Goal: Task Accomplishment & Management: Manage account settings

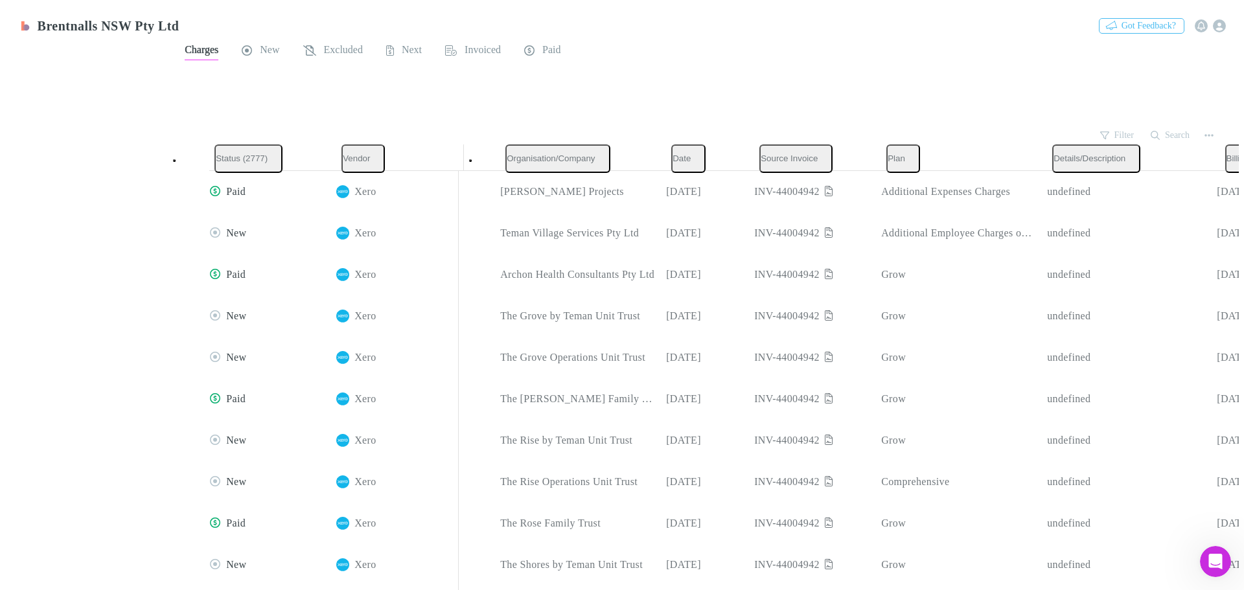
scroll to position [2, 0]
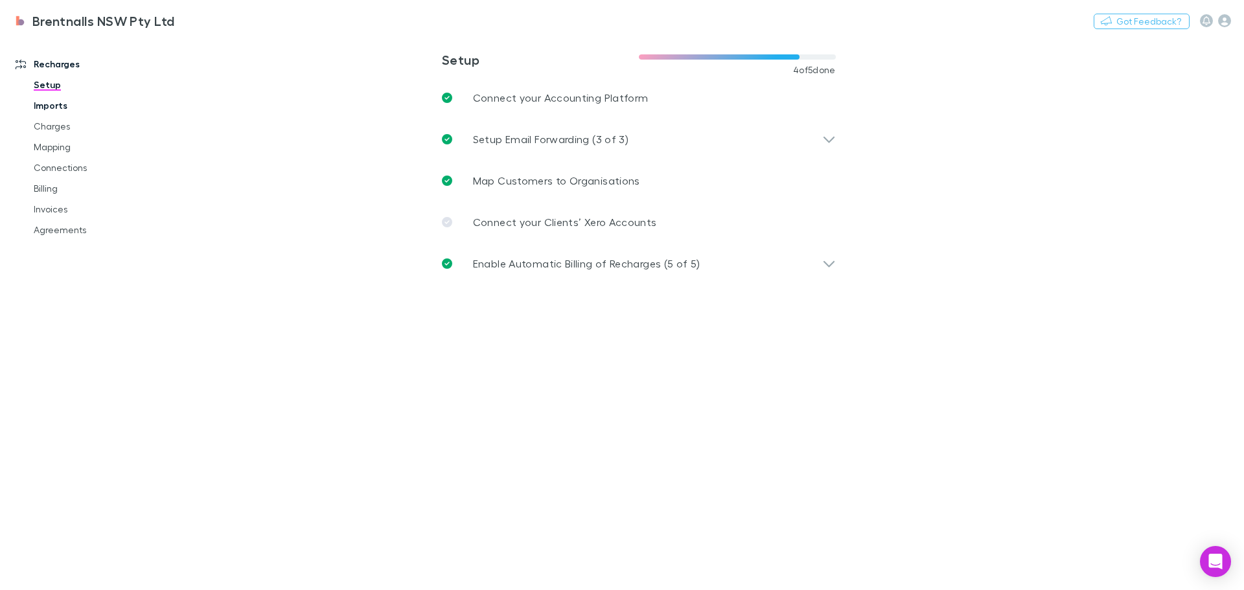
click at [55, 105] on link "Imports" at bounding box center [98, 105] width 154 height 21
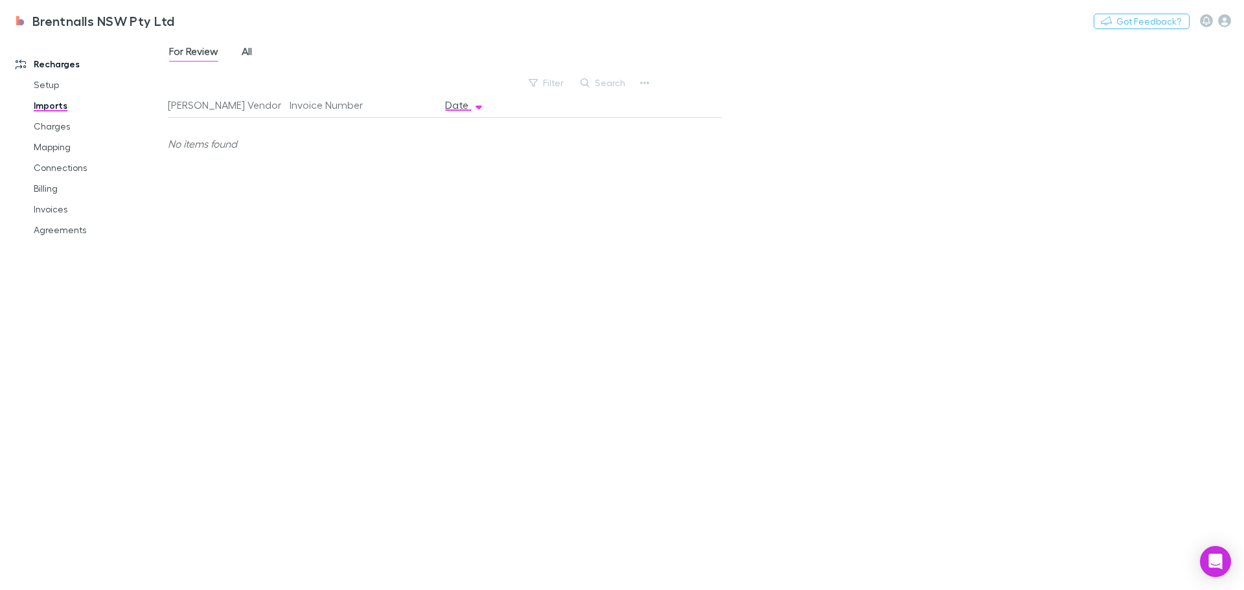
click at [246, 58] on span "All" at bounding box center [247, 53] width 10 height 17
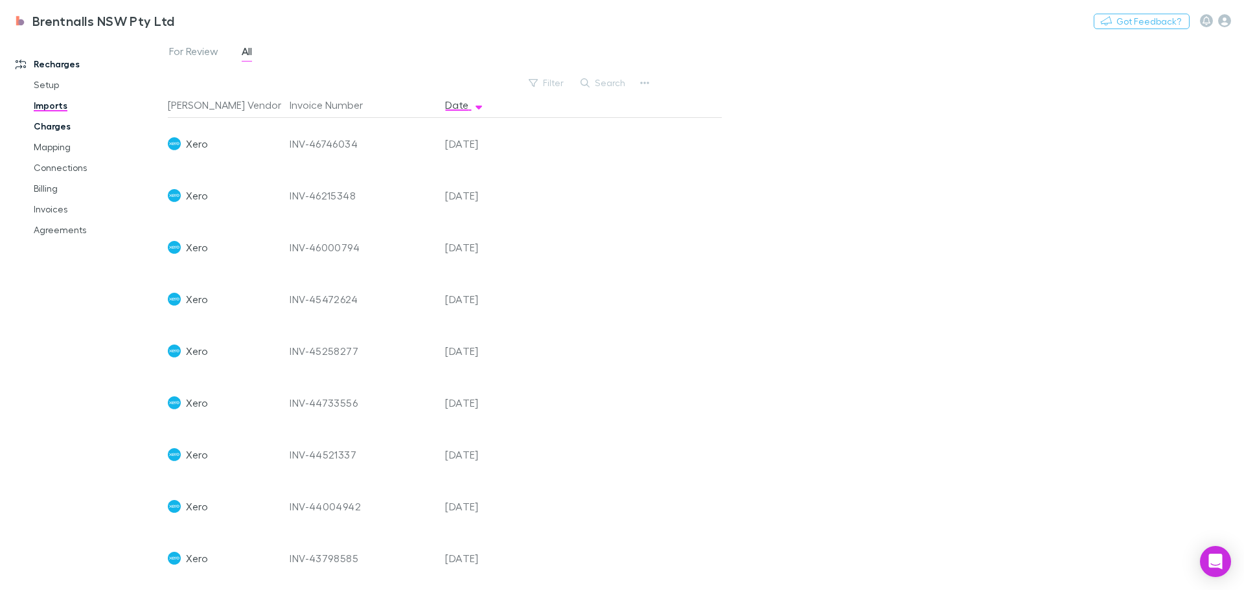
click at [45, 124] on link "Charges" at bounding box center [98, 126] width 154 height 21
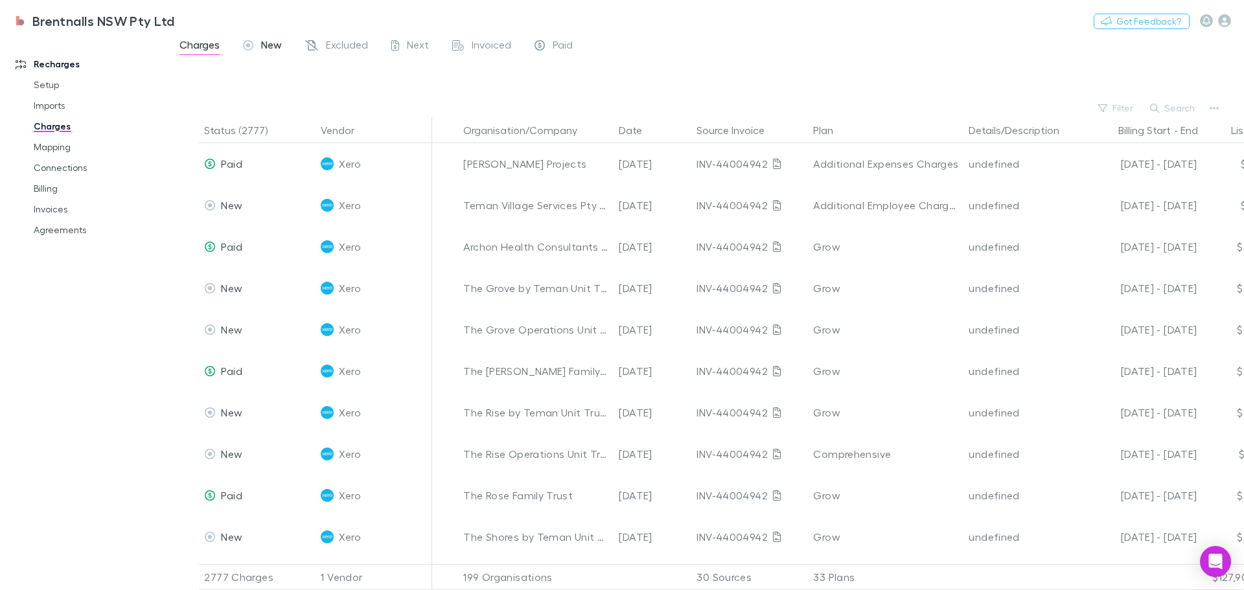
click at [271, 41] on span "New" at bounding box center [271, 46] width 21 height 17
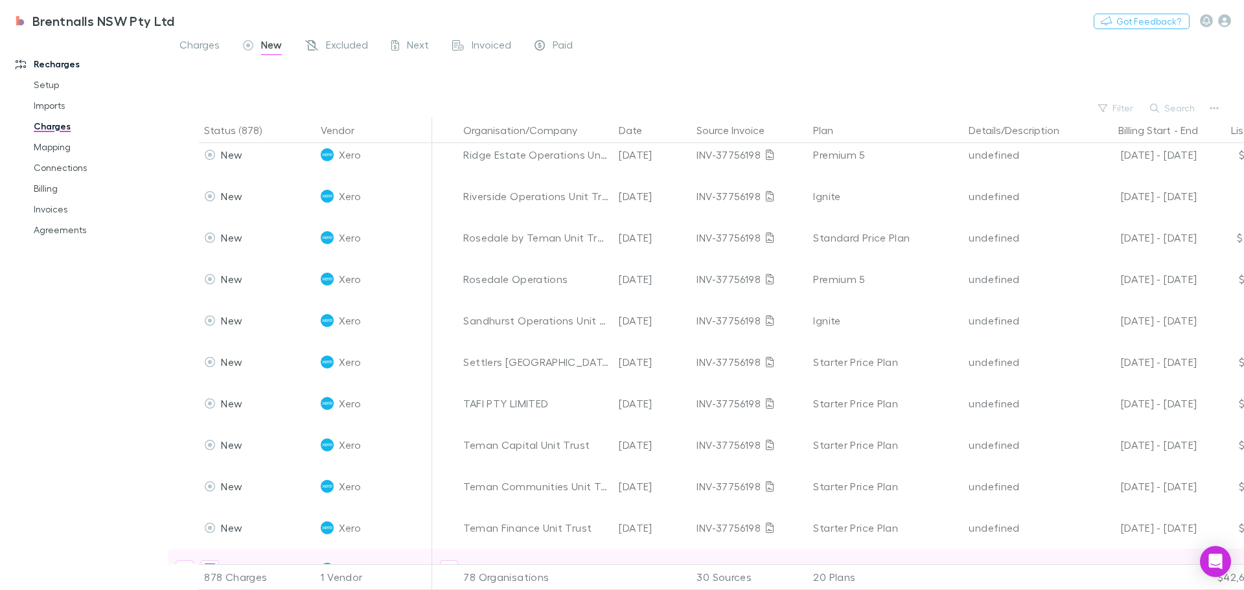
scroll to position [3692, 0]
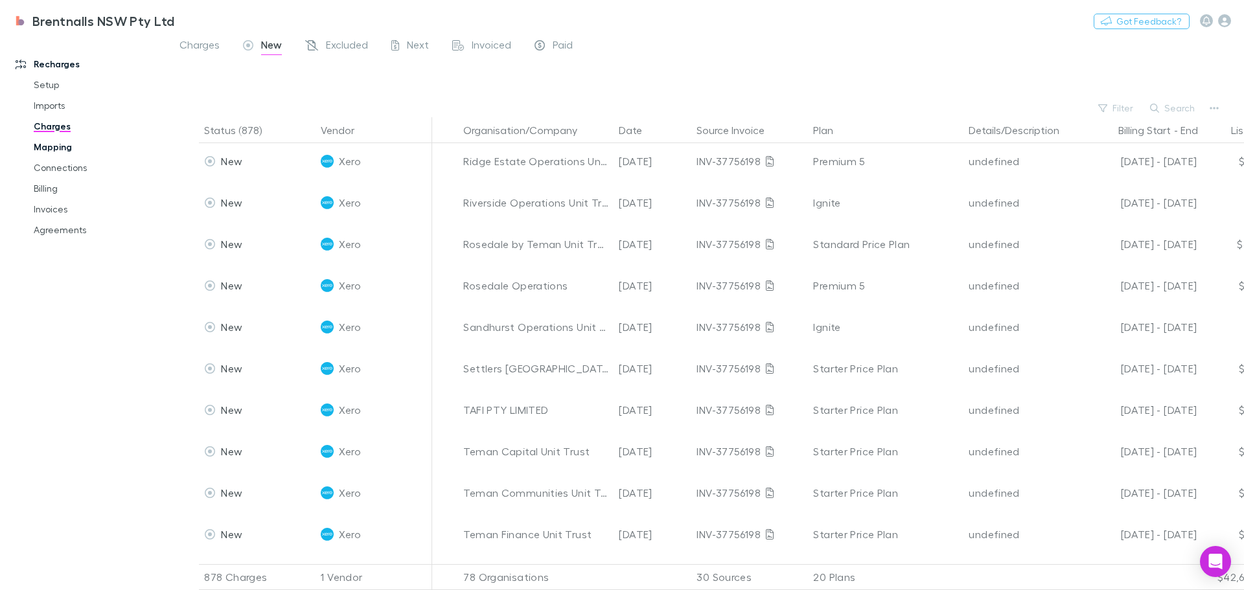
click at [50, 147] on link "Mapping" at bounding box center [98, 147] width 154 height 21
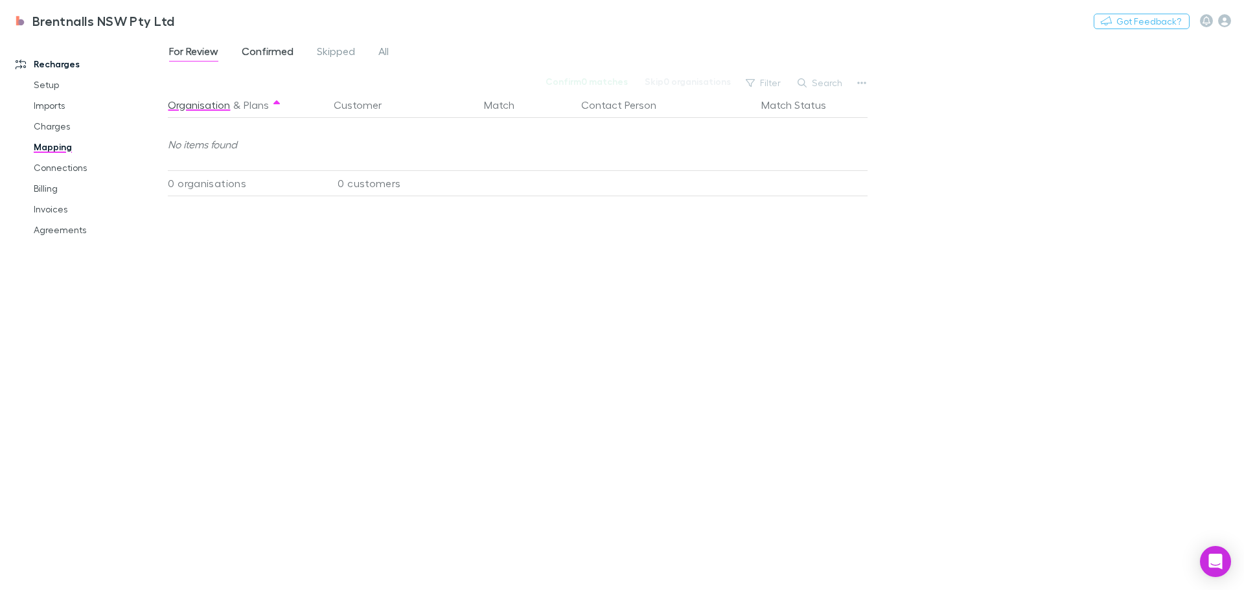
click at [280, 54] on span "Confirmed" at bounding box center [268, 53] width 52 height 17
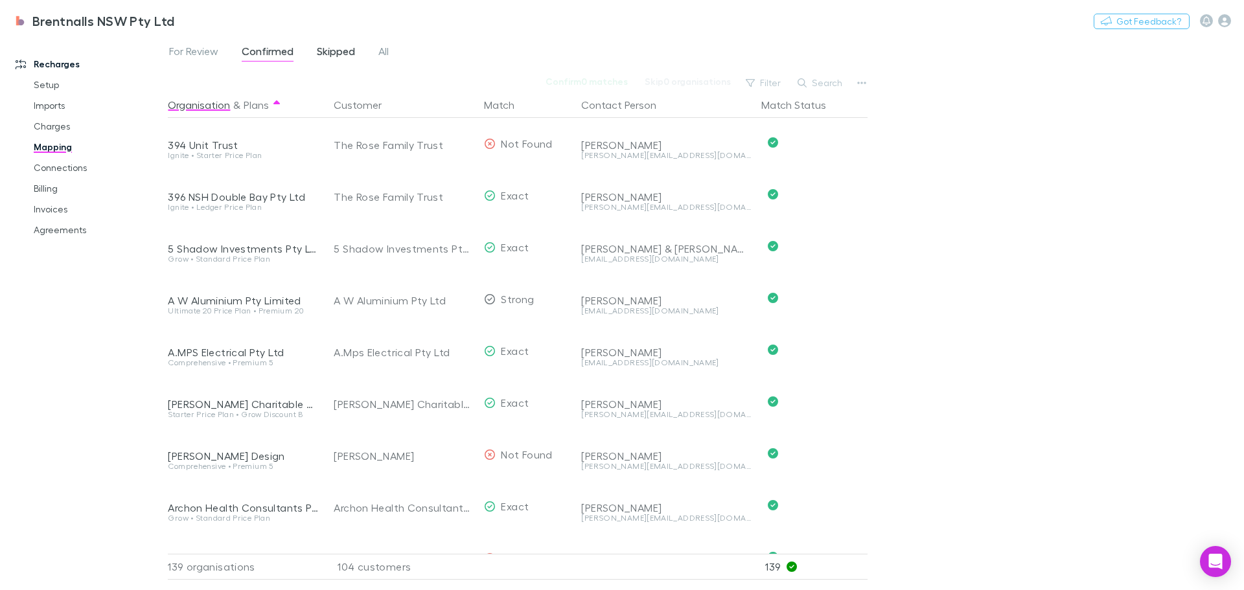
click at [345, 55] on span "Skipped" at bounding box center [336, 53] width 38 height 17
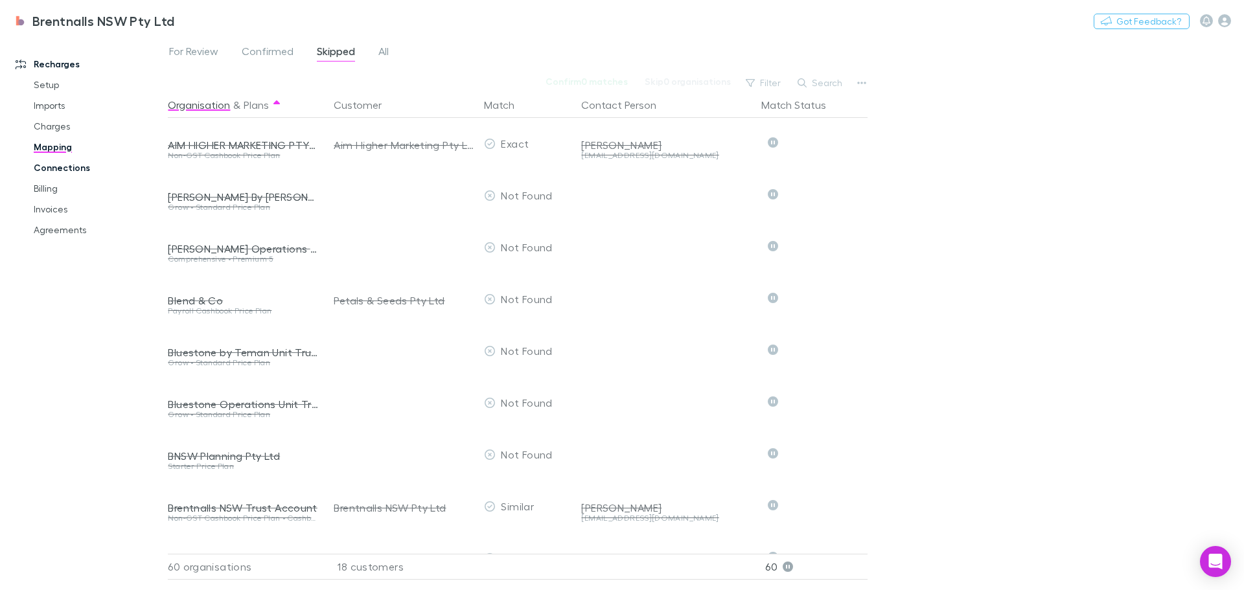
click at [59, 165] on link "Connections" at bounding box center [98, 167] width 154 height 21
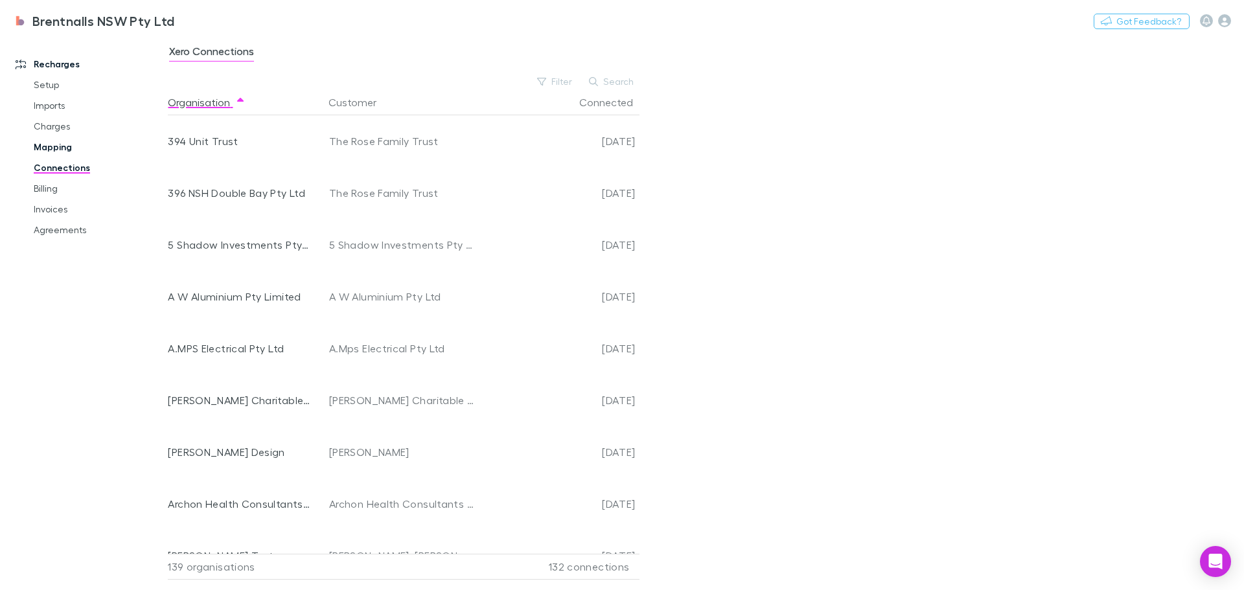
click at [61, 147] on link "Mapping" at bounding box center [98, 147] width 154 height 21
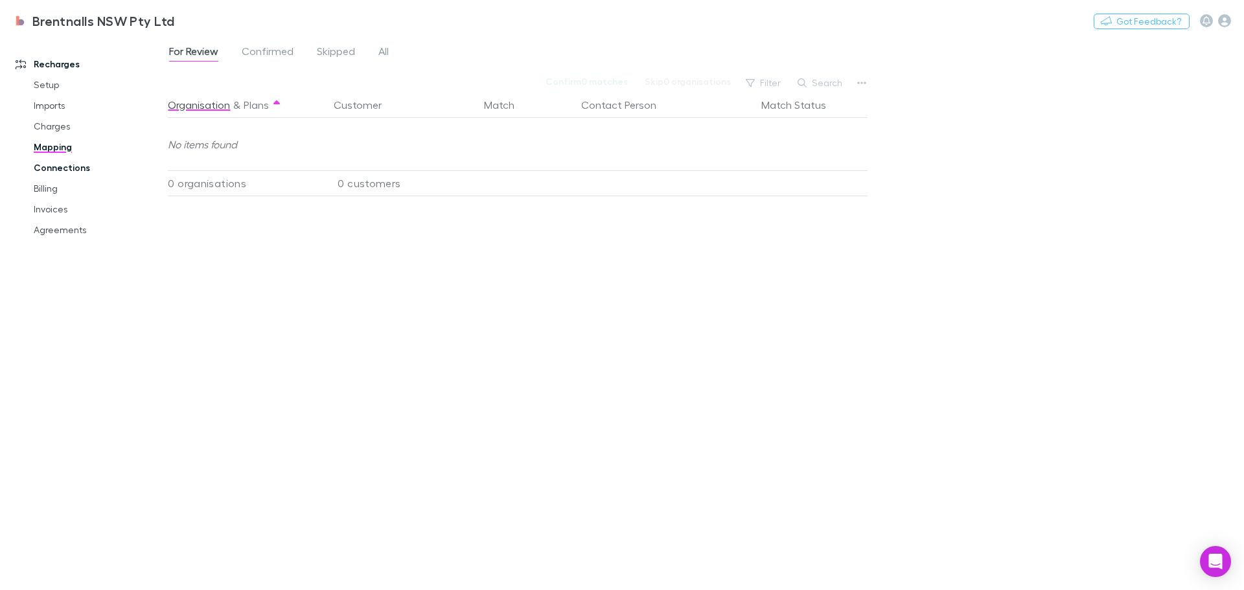
click at [61, 168] on link "Connections" at bounding box center [98, 167] width 154 height 21
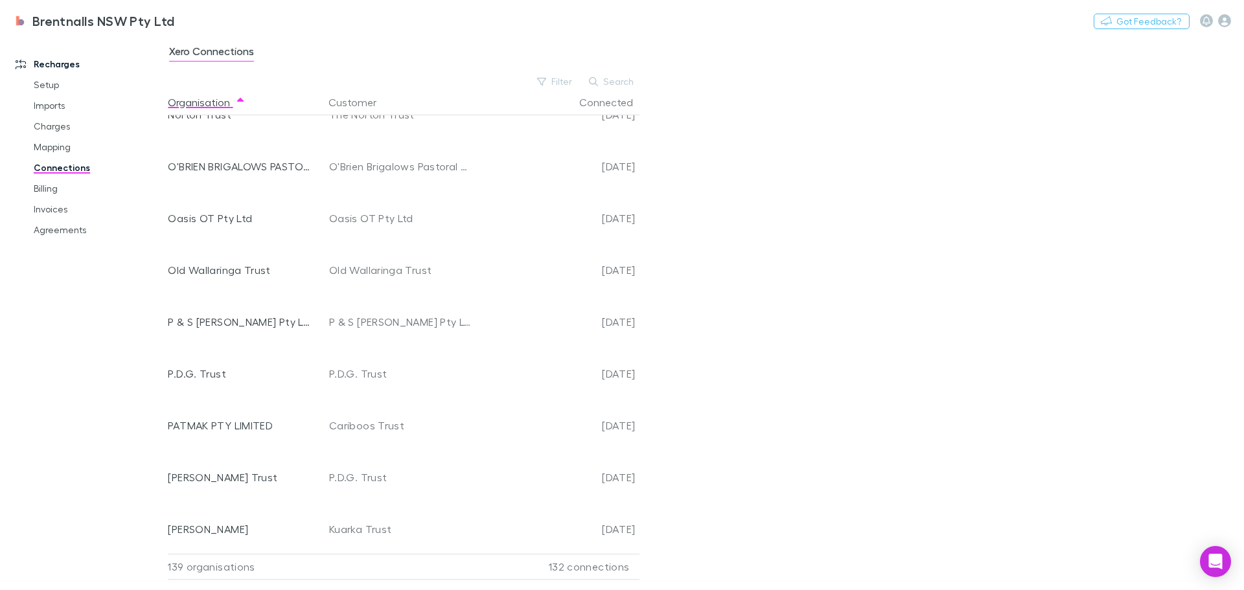
scroll to position [4420, 0]
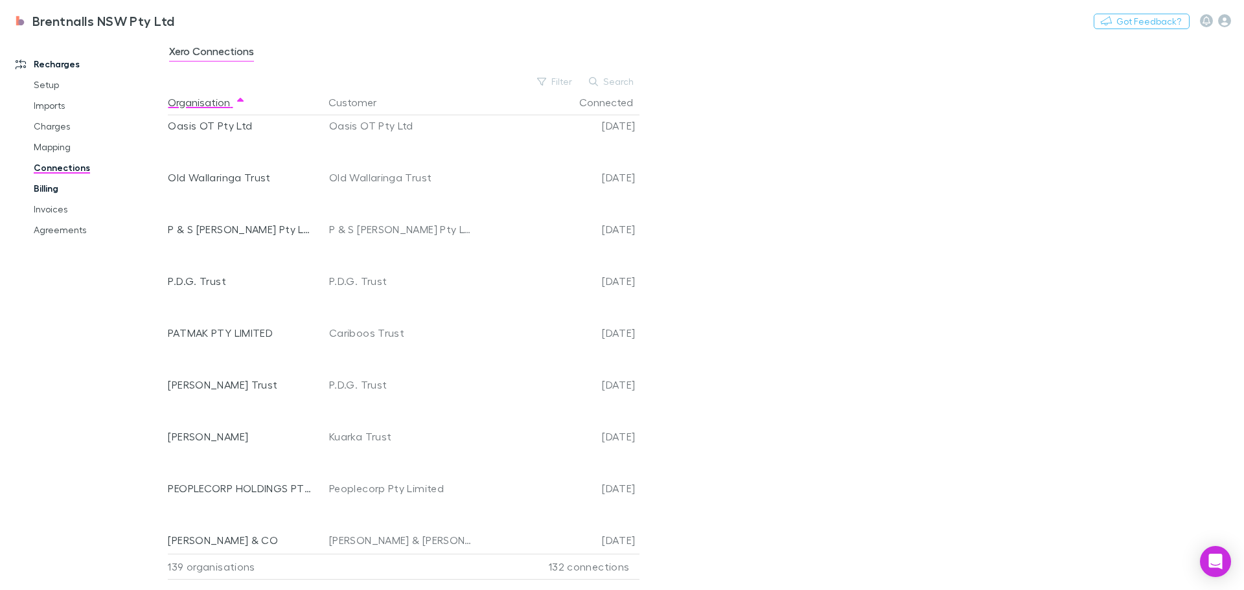
click at [33, 186] on link "Billing" at bounding box center [98, 188] width 154 height 21
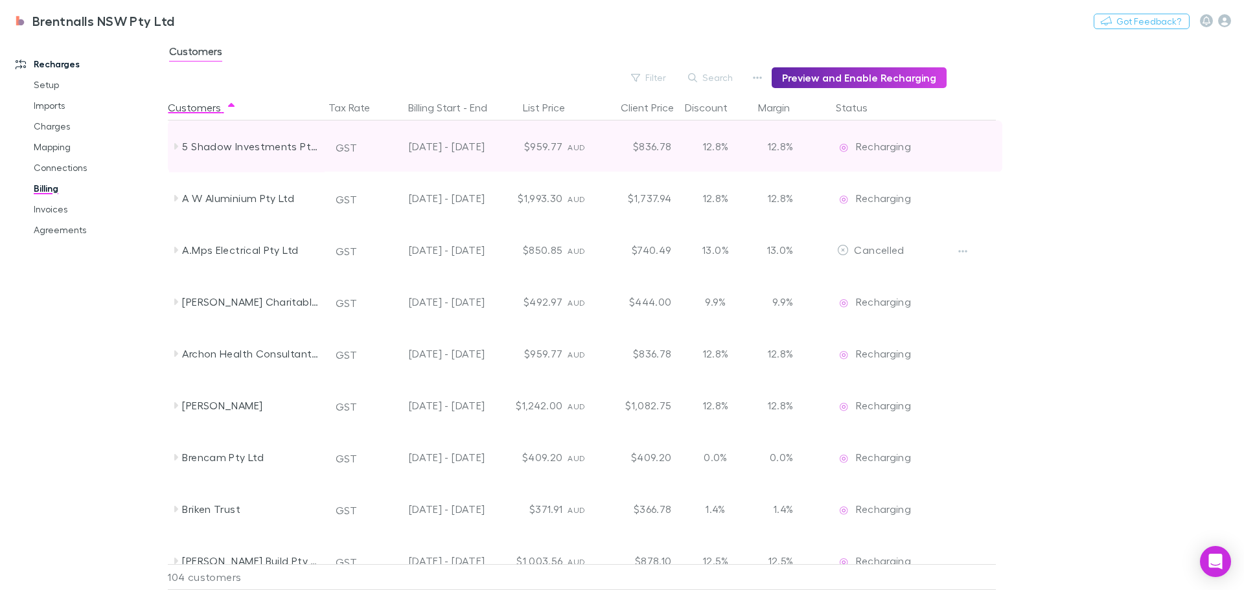
click at [174, 144] on icon at bounding box center [175, 146] width 10 height 10
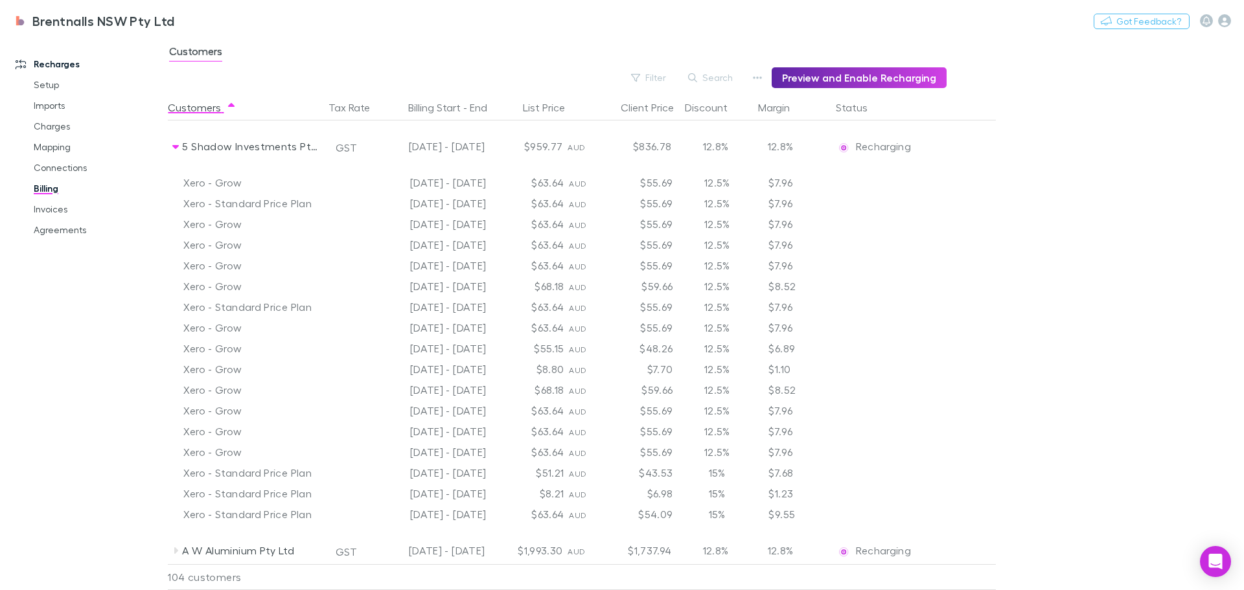
scroll to position [259, 0]
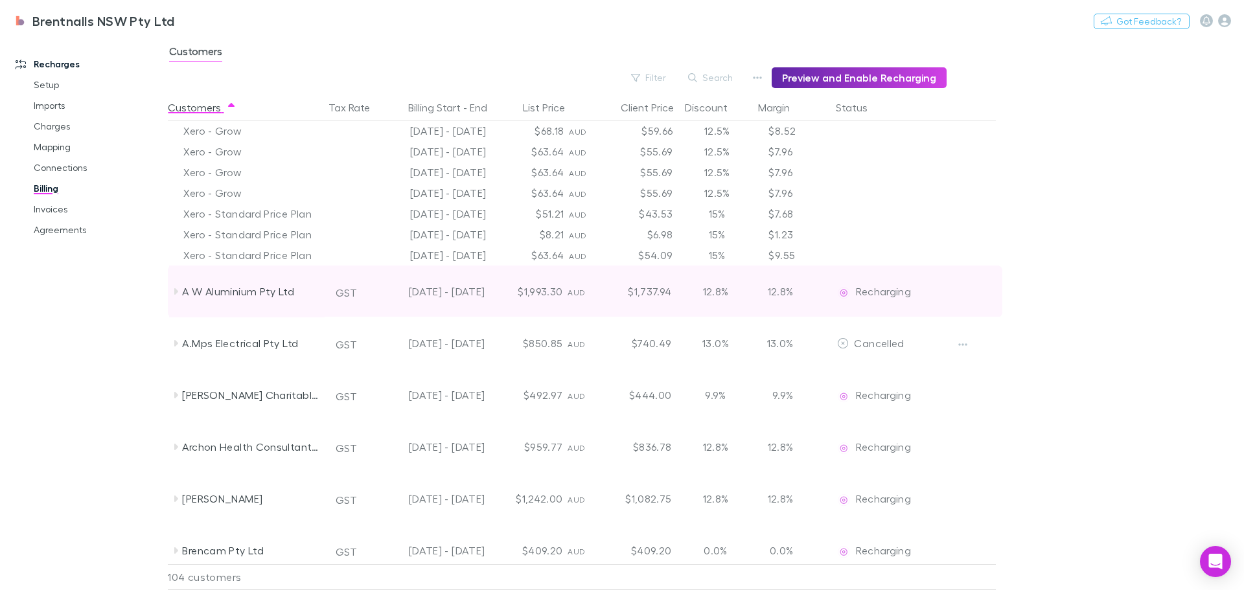
click at [177, 293] on icon at bounding box center [176, 291] width 4 height 6
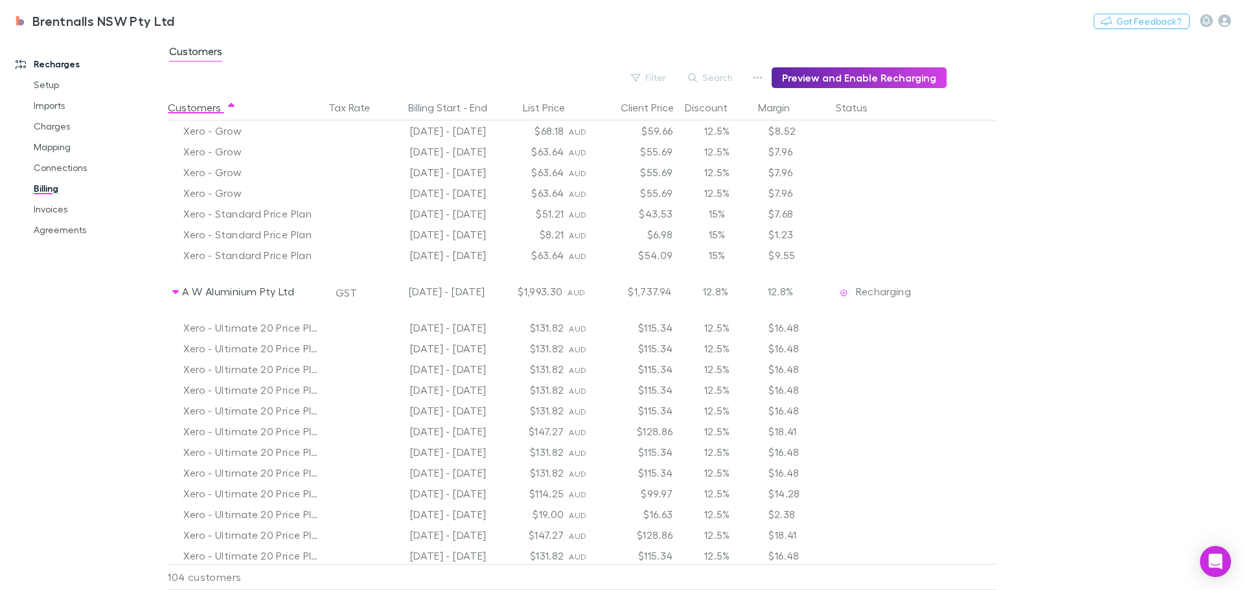
scroll to position [0, 0]
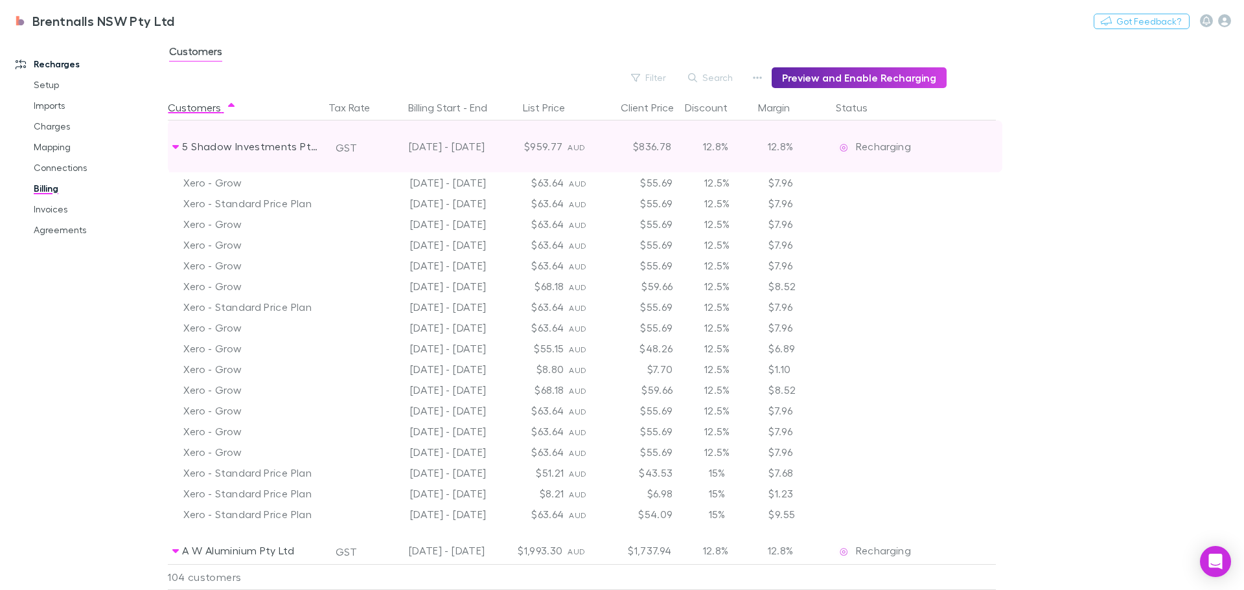
click at [172, 145] on icon at bounding box center [175, 146] width 10 height 10
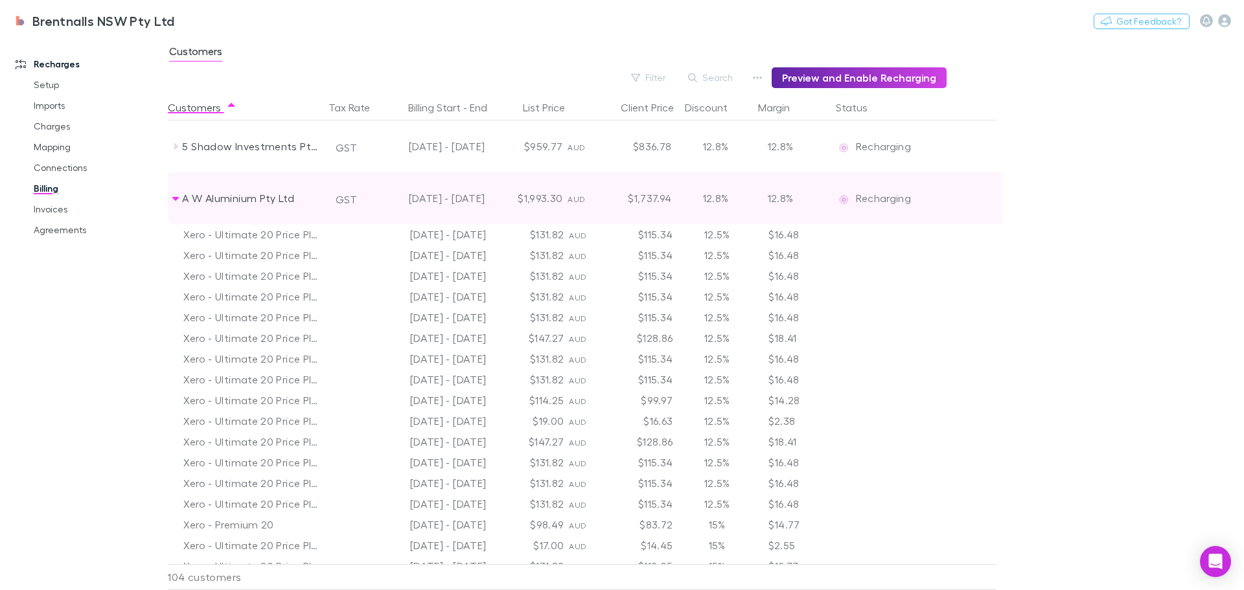
click at [173, 194] on icon at bounding box center [175, 198] width 10 height 10
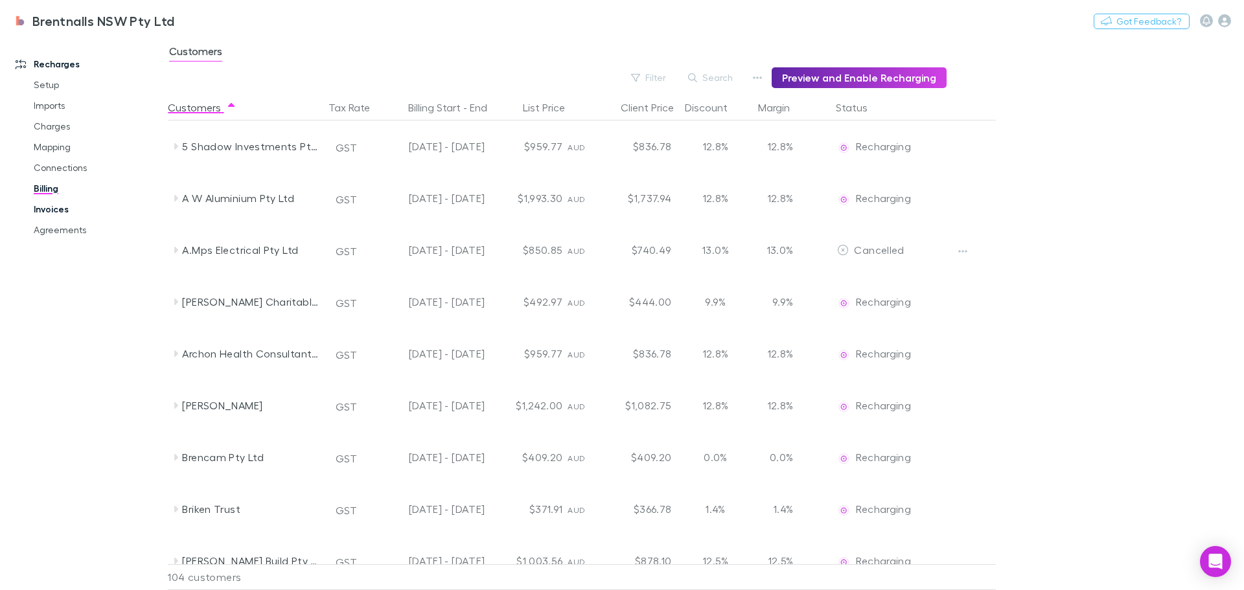
click at [46, 207] on link "Invoices" at bounding box center [98, 209] width 154 height 21
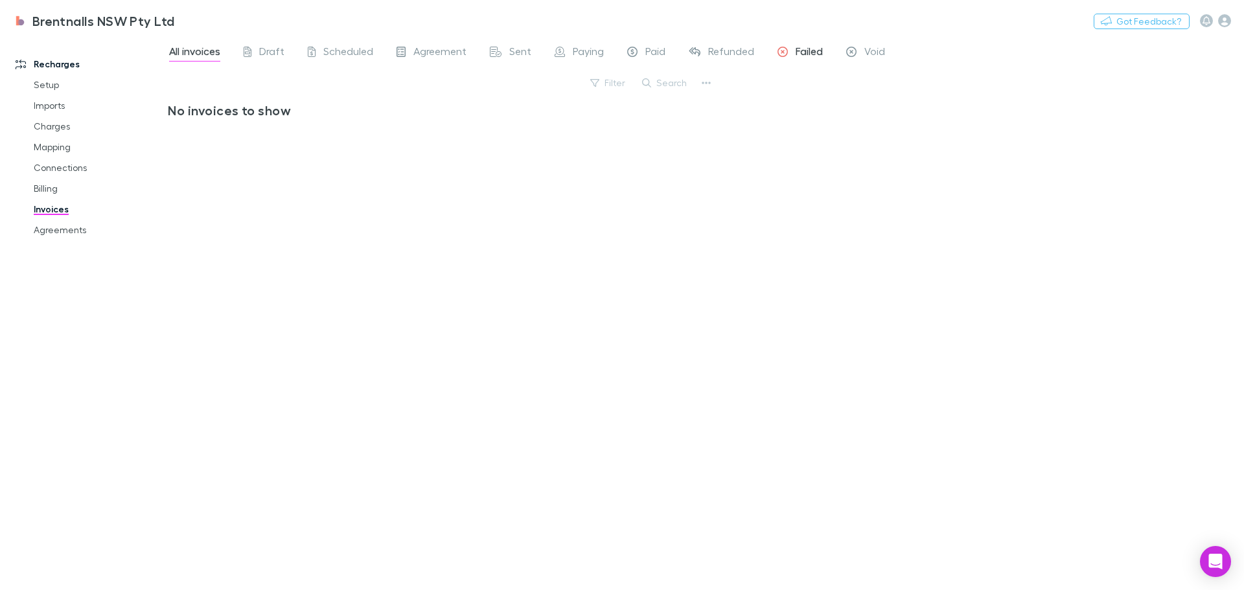
click at [807, 49] on span "Failed" at bounding box center [808, 53] width 27 height 17
click at [190, 47] on span "All invoices" at bounding box center [194, 53] width 51 height 17
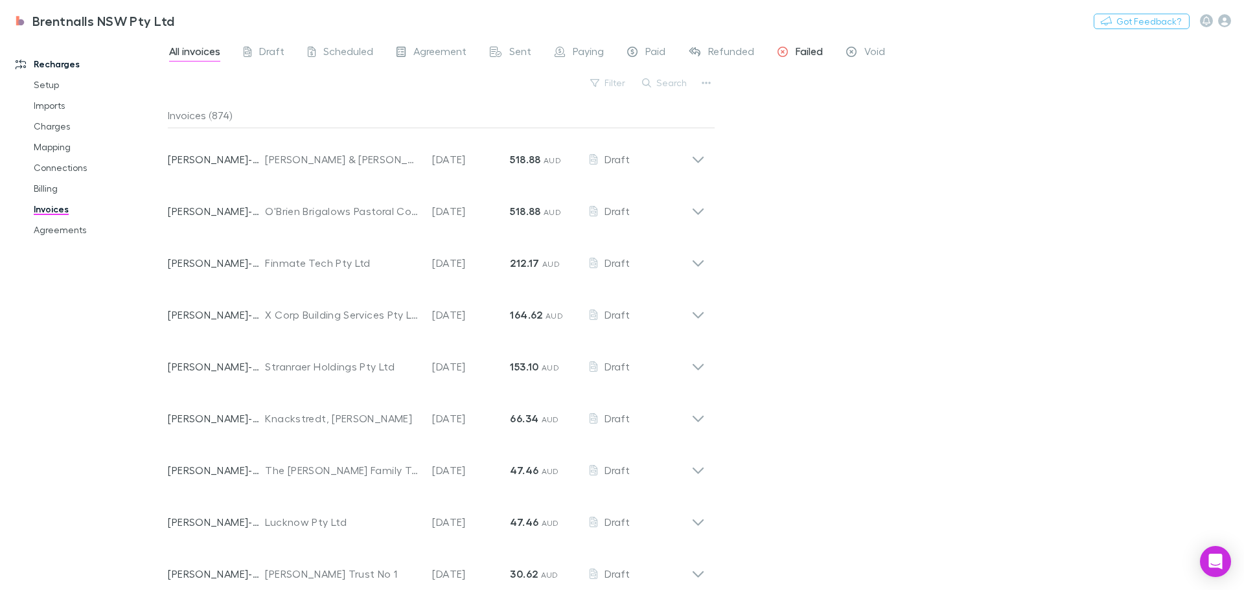
click at [817, 53] on span "Failed" at bounding box center [808, 53] width 27 height 17
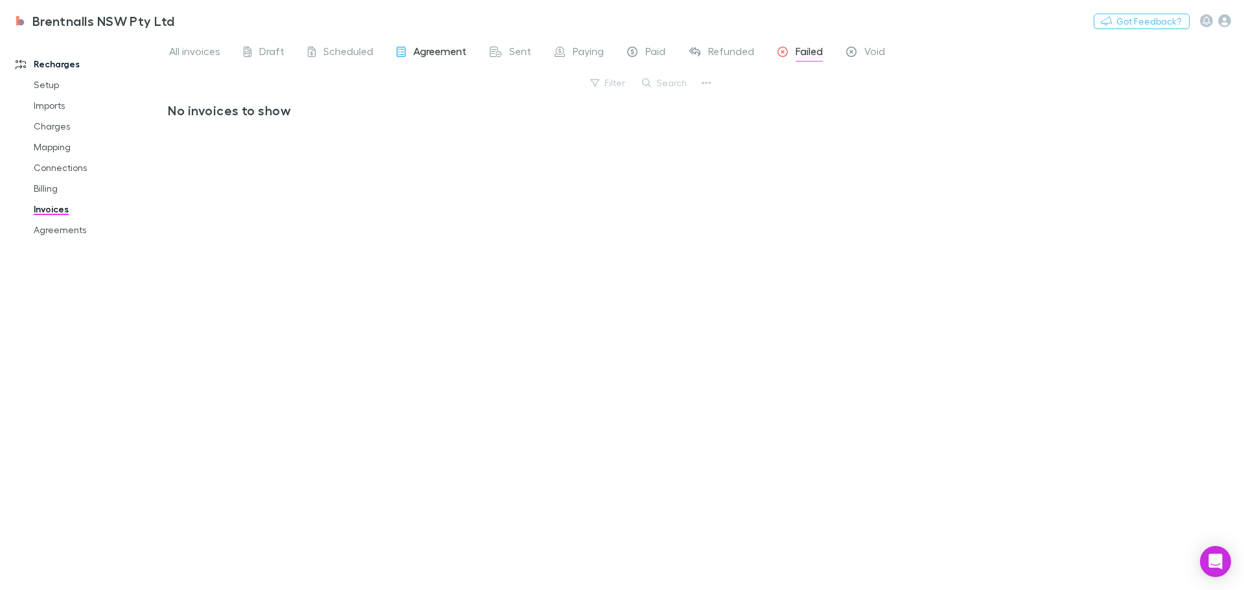
click at [435, 50] on span "Agreement" at bounding box center [439, 53] width 53 height 17
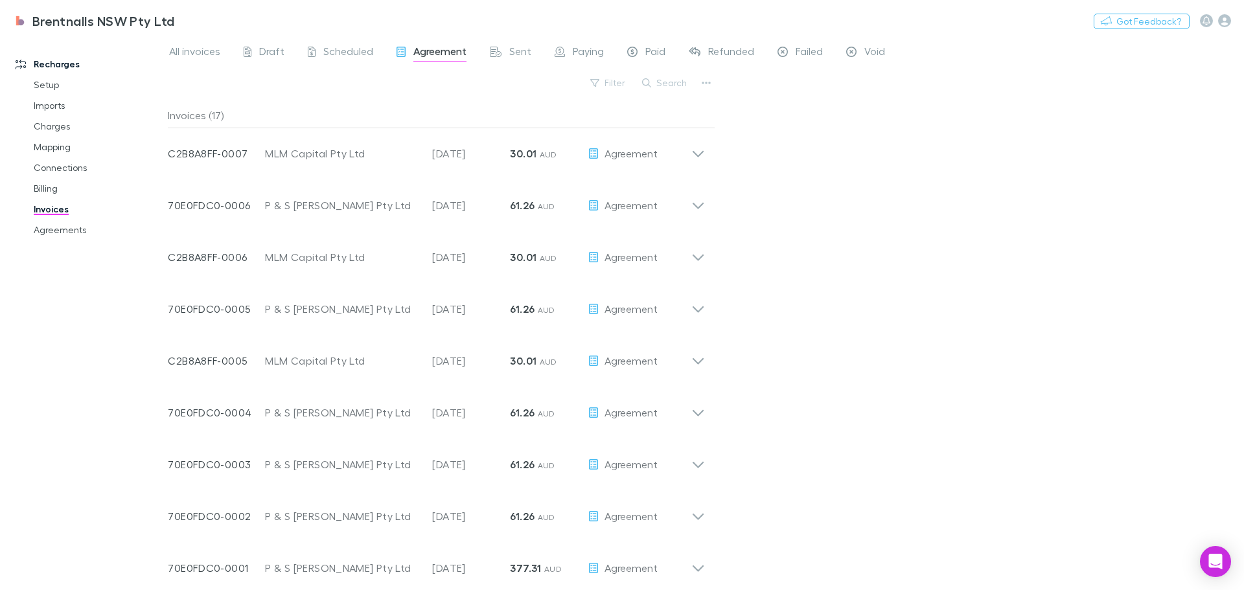
scroll to position [429, 0]
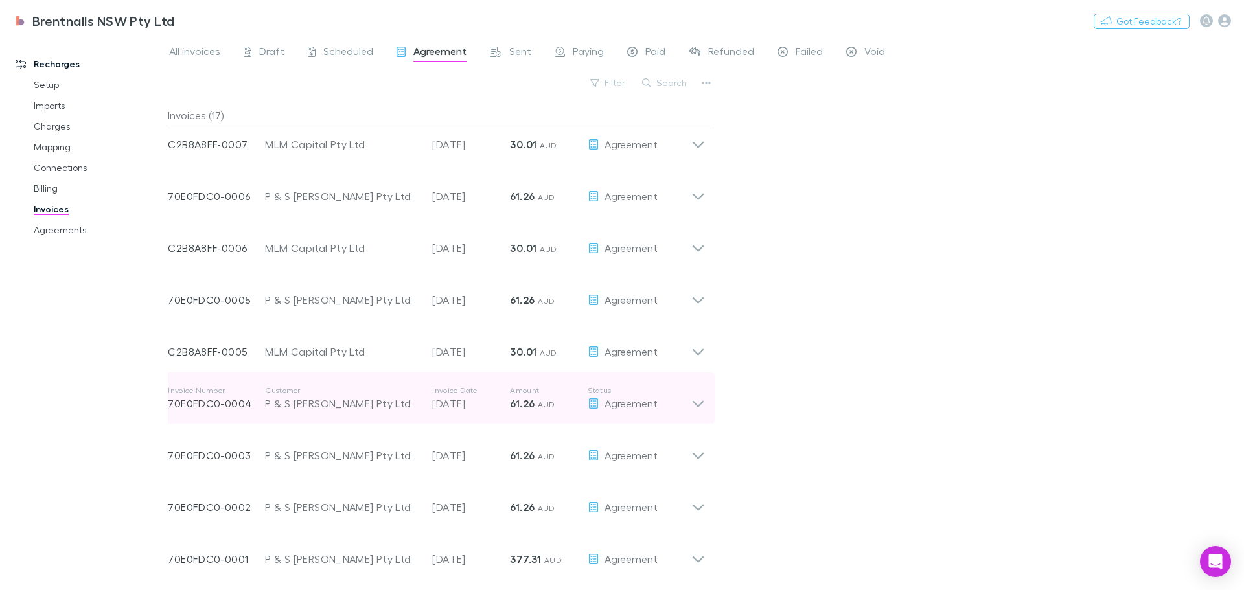
click at [699, 404] on icon at bounding box center [698, 398] width 14 height 26
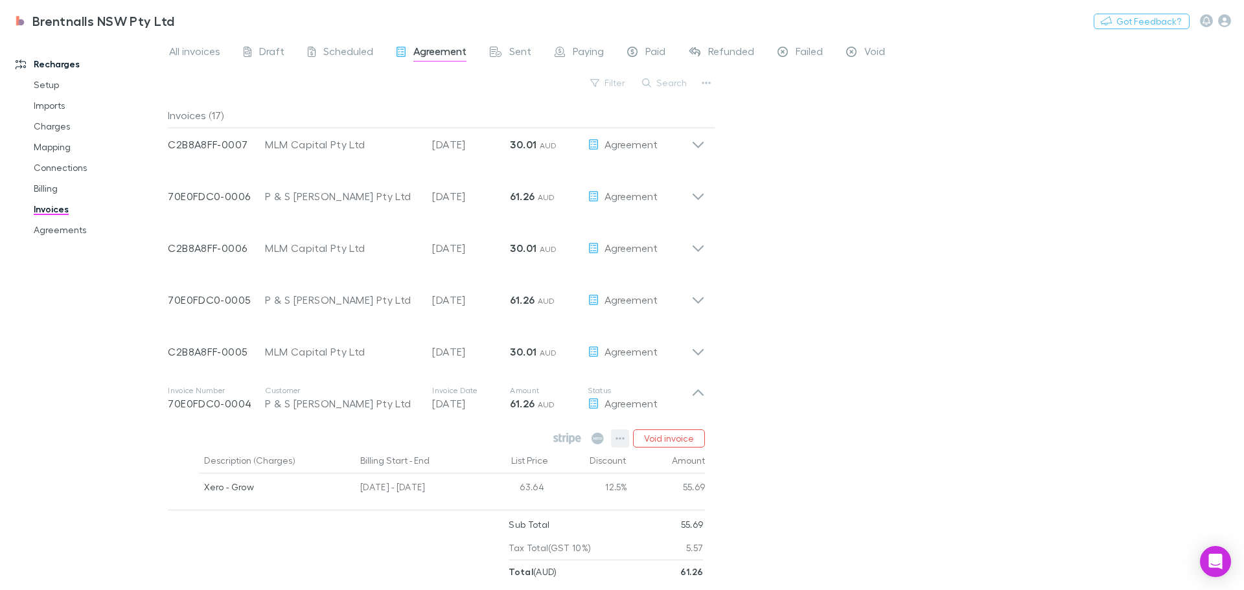
click at [624, 439] on icon "button" at bounding box center [620, 438] width 9 height 3
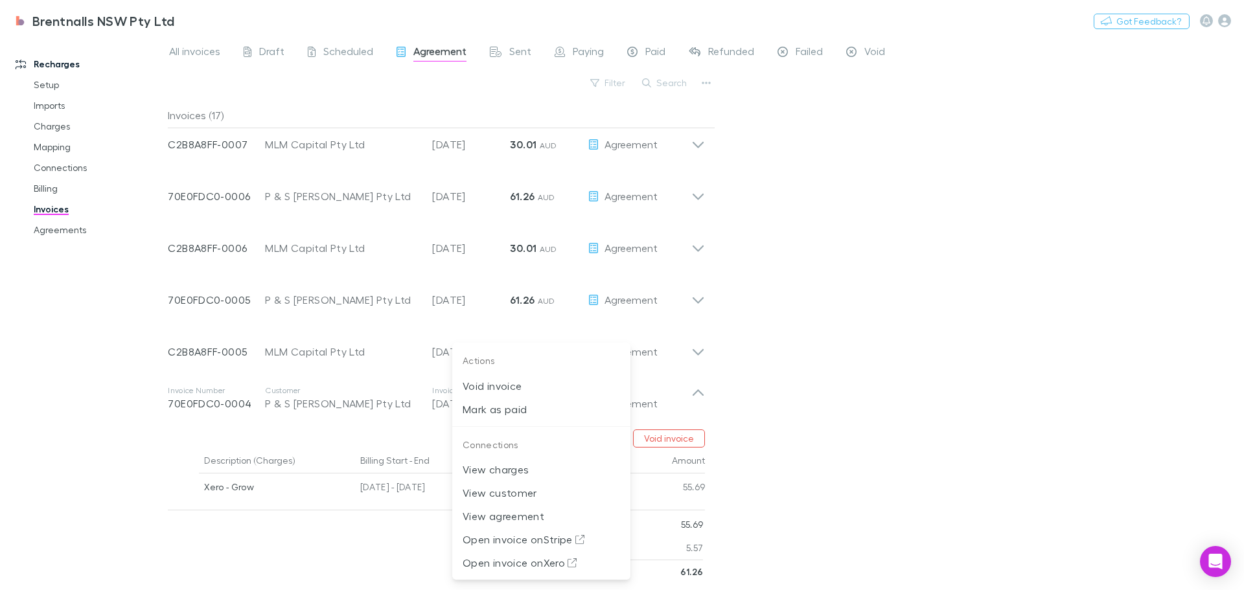
click at [699, 390] on div at bounding box center [622, 295] width 1244 height 590
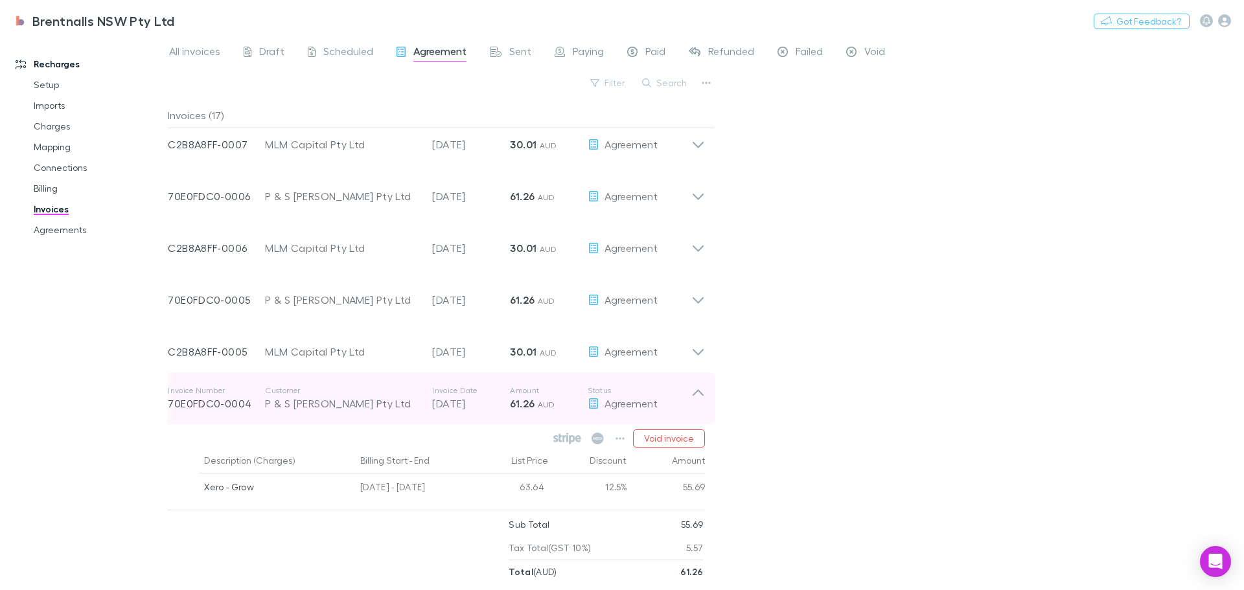
click at [698, 391] on icon at bounding box center [697, 392] width 11 height 6
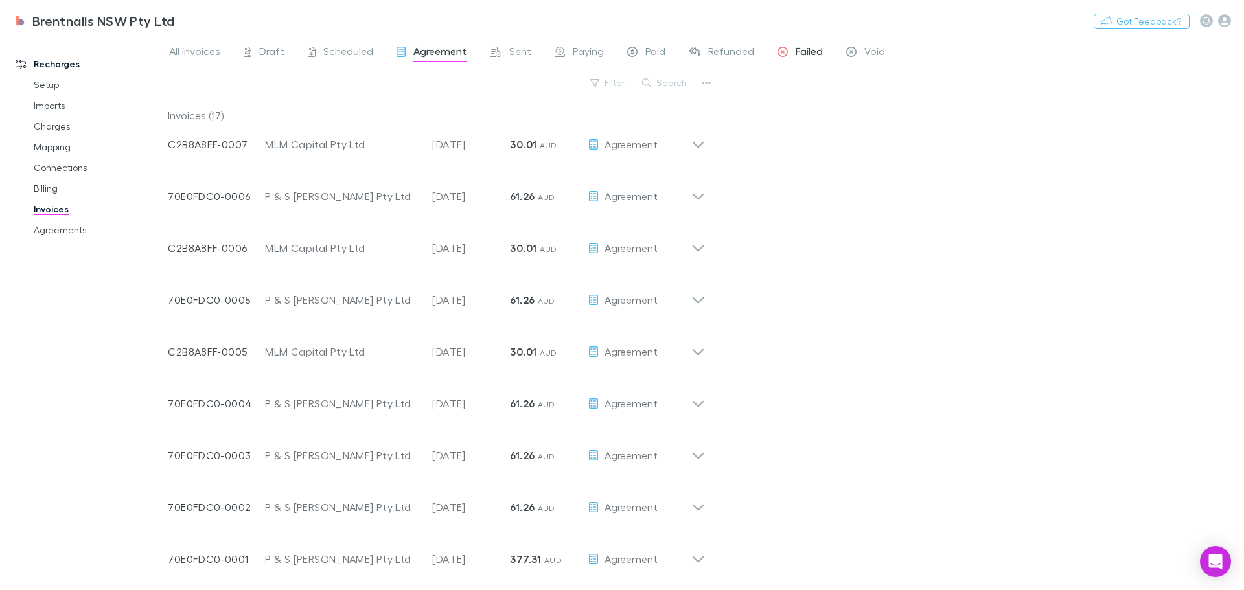
click at [809, 53] on span "Failed" at bounding box center [808, 53] width 27 height 17
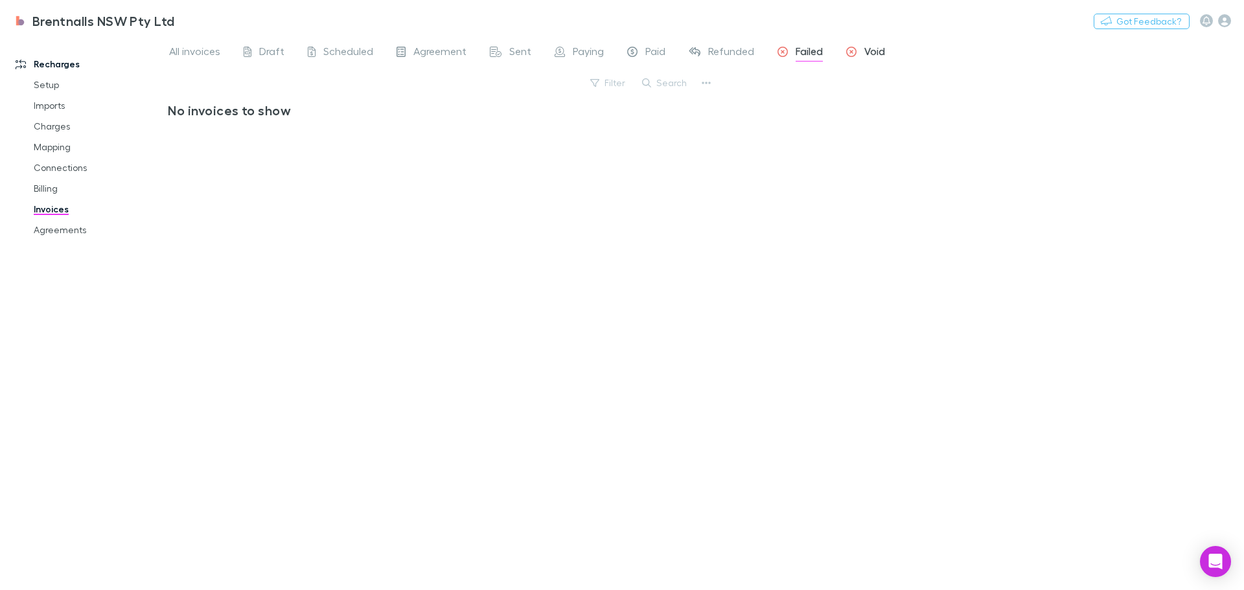
click at [865, 47] on span "Void" at bounding box center [874, 53] width 21 height 17
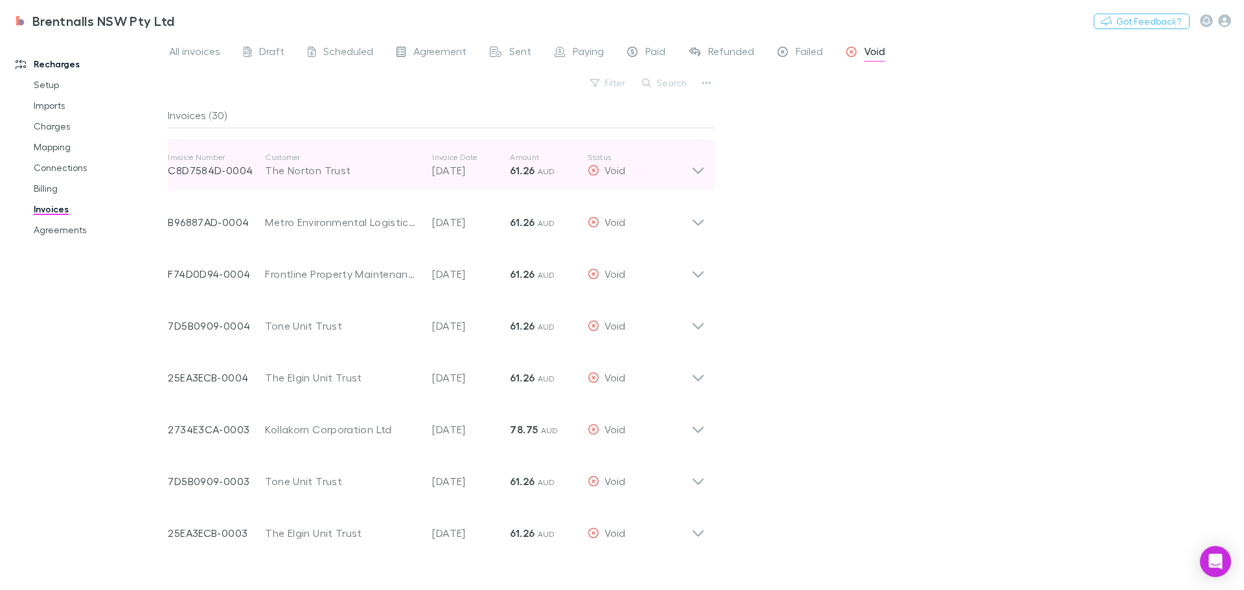
scroll to position [389, 0]
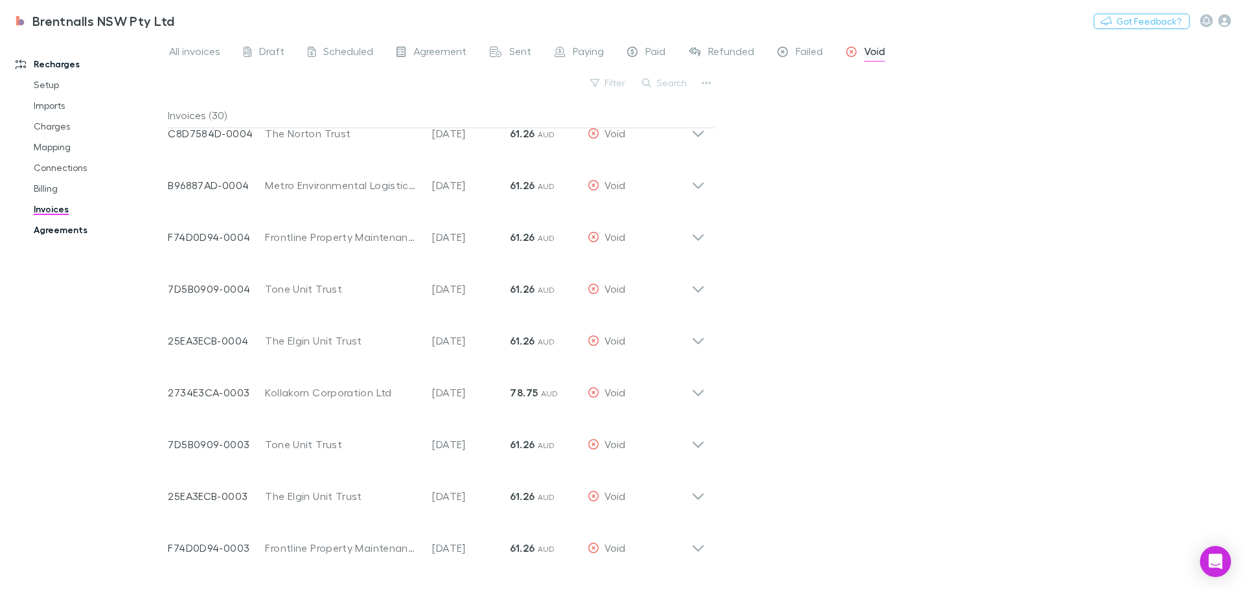
click at [46, 225] on link "Agreements" at bounding box center [98, 230] width 154 height 21
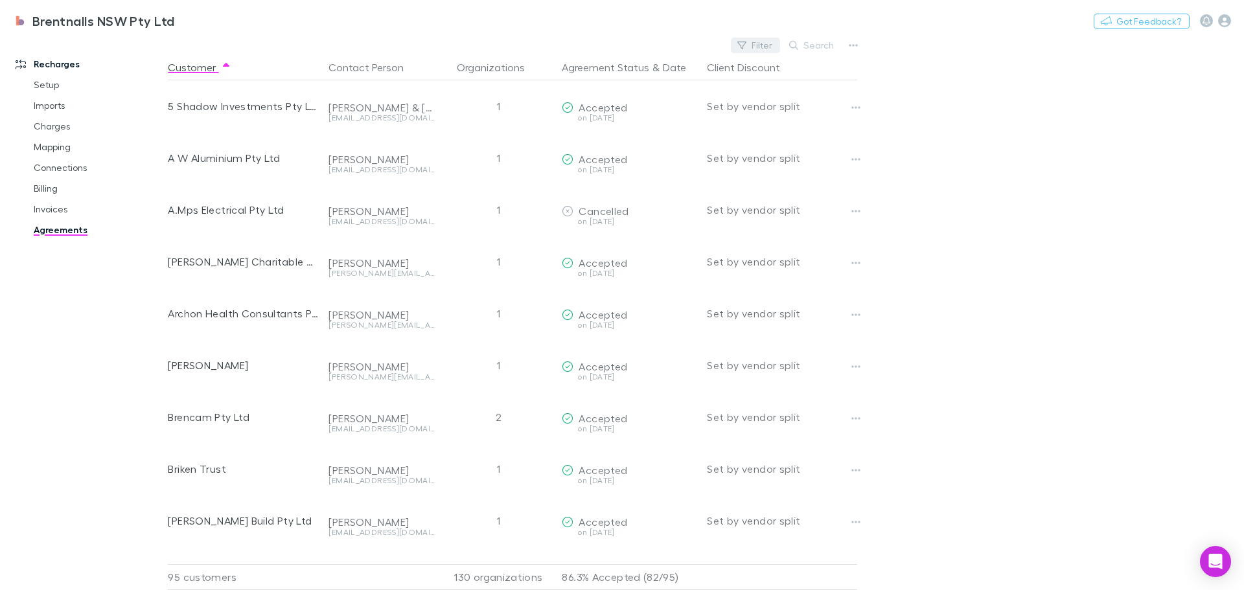
click at [760, 45] on button "Filter" at bounding box center [755, 46] width 49 height 16
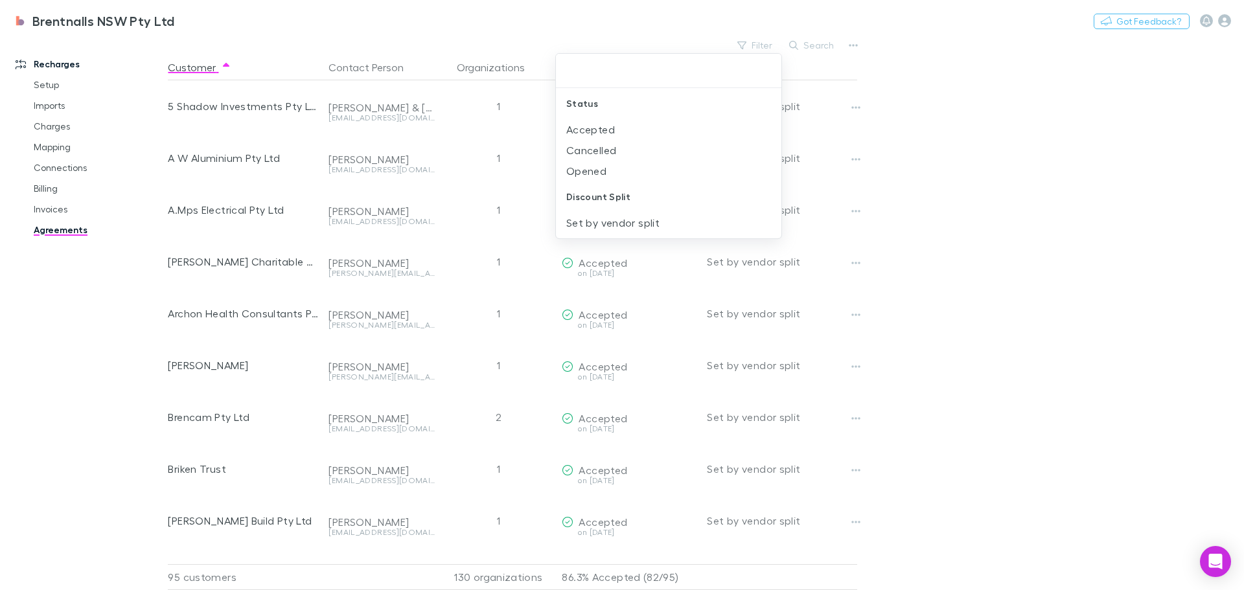
click at [45, 185] on div at bounding box center [622, 295] width 1244 height 590
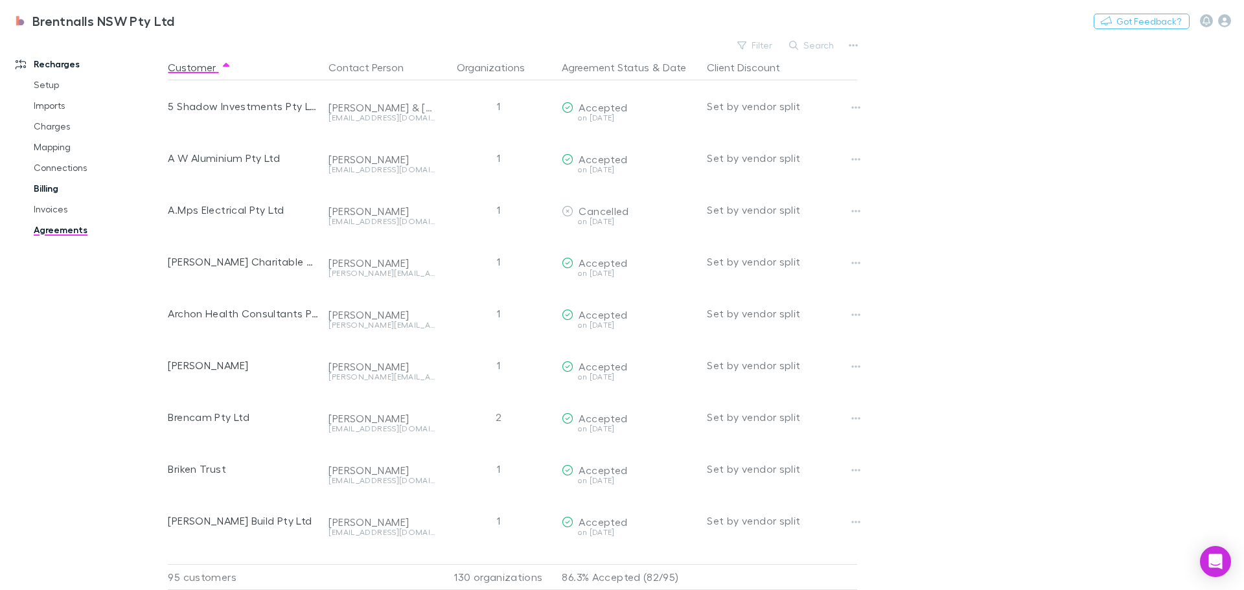
click at [34, 182] on link "Billing" at bounding box center [98, 188] width 154 height 21
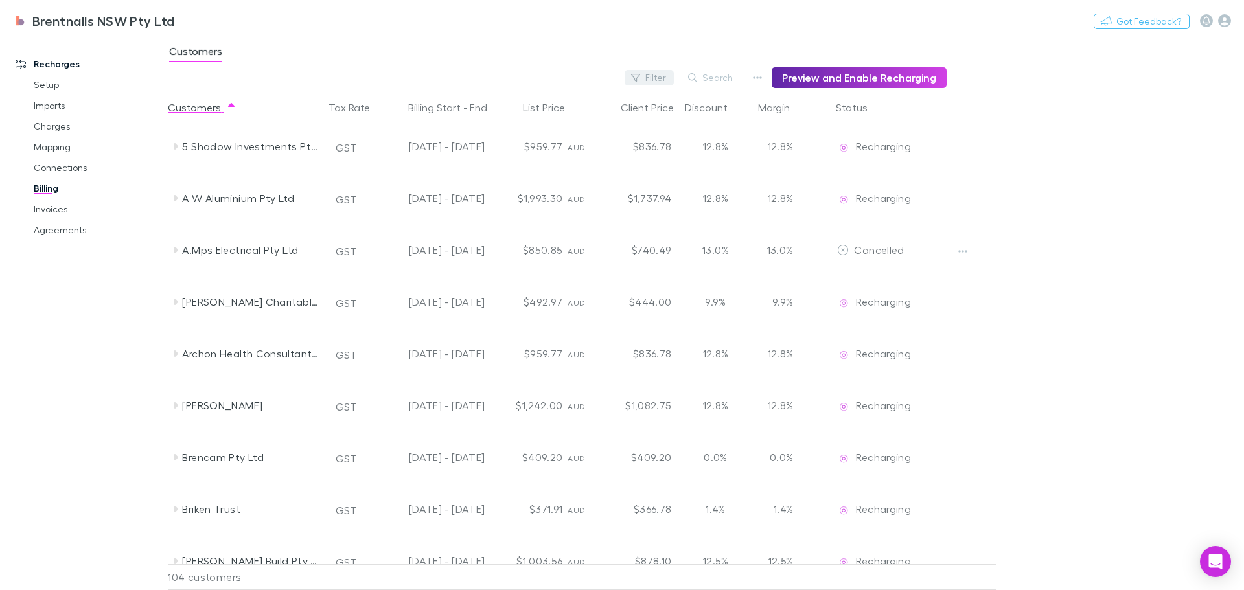
click at [668, 80] on button "Filter" at bounding box center [648, 78] width 49 height 16
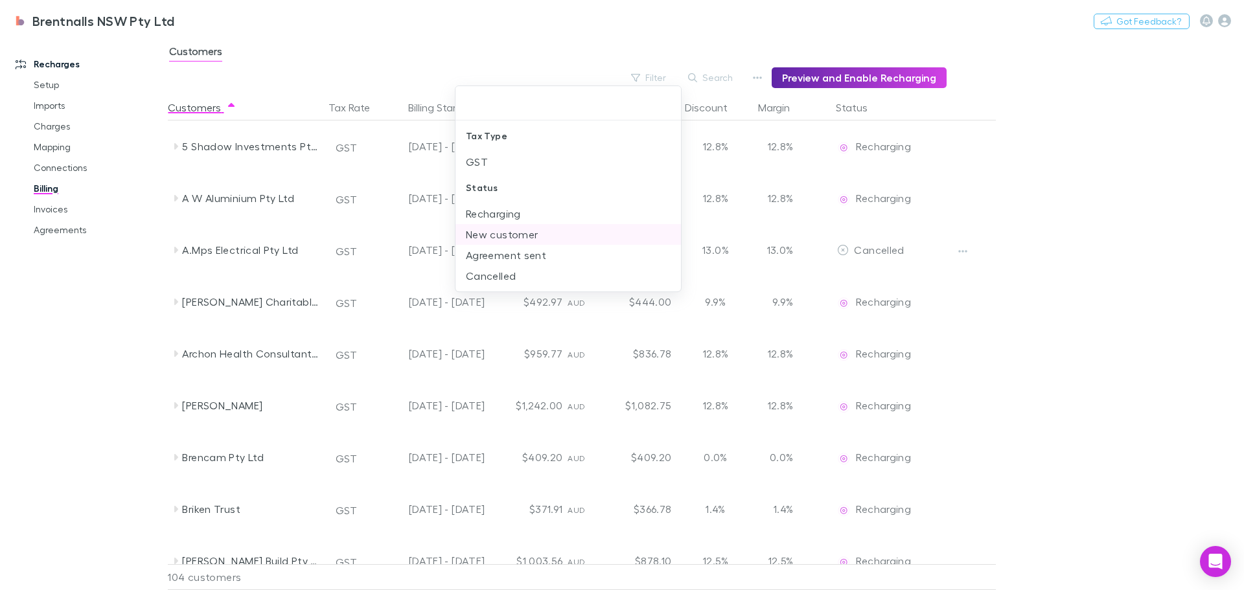
click at [503, 230] on li "New customer" at bounding box center [567, 234] width 225 height 21
click at [1136, 233] on div at bounding box center [622, 295] width 1244 height 590
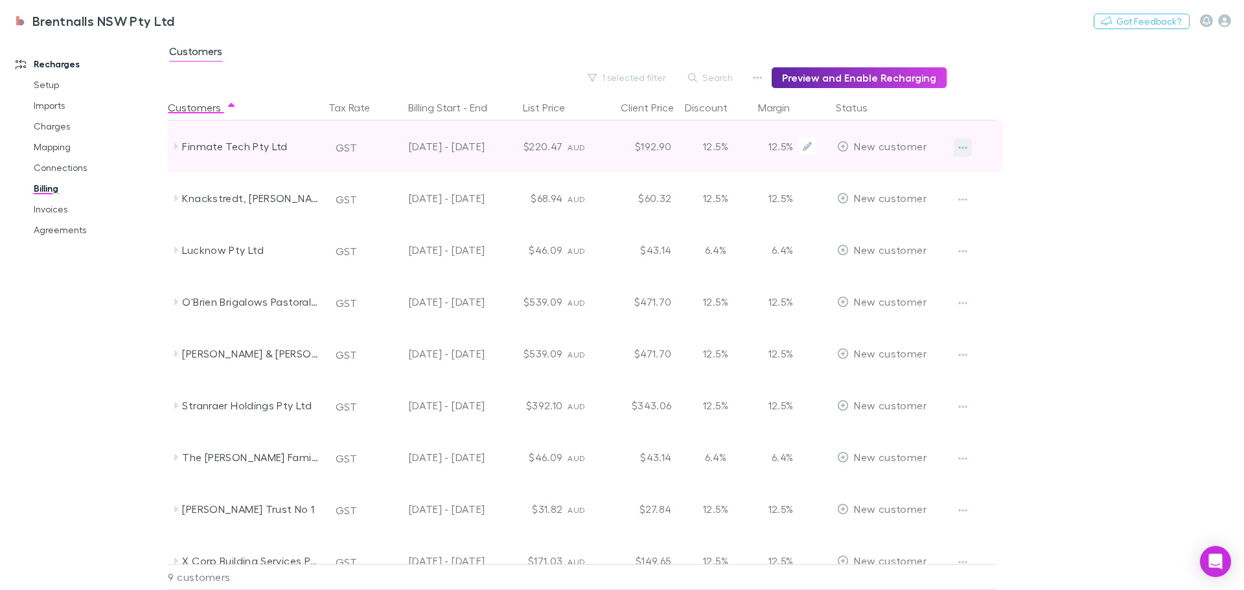
click at [959, 146] on icon "button" at bounding box center [962, 148] width 9 height 10
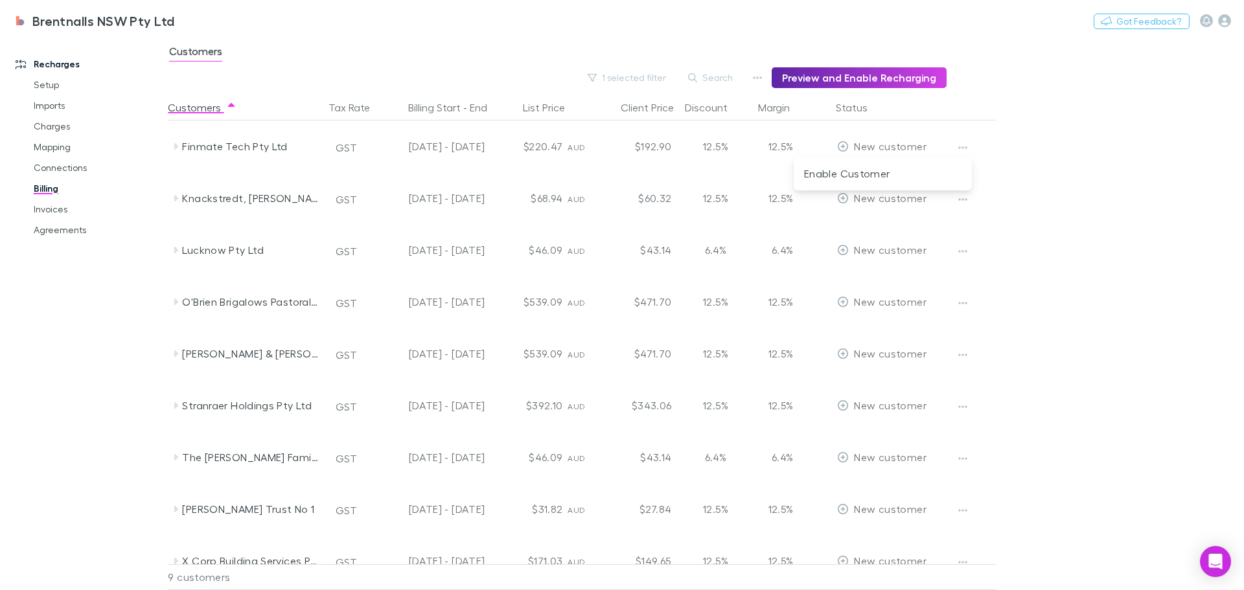
click at [1087, 144] on div at bounding box center [622, 295] width 1244 height 590
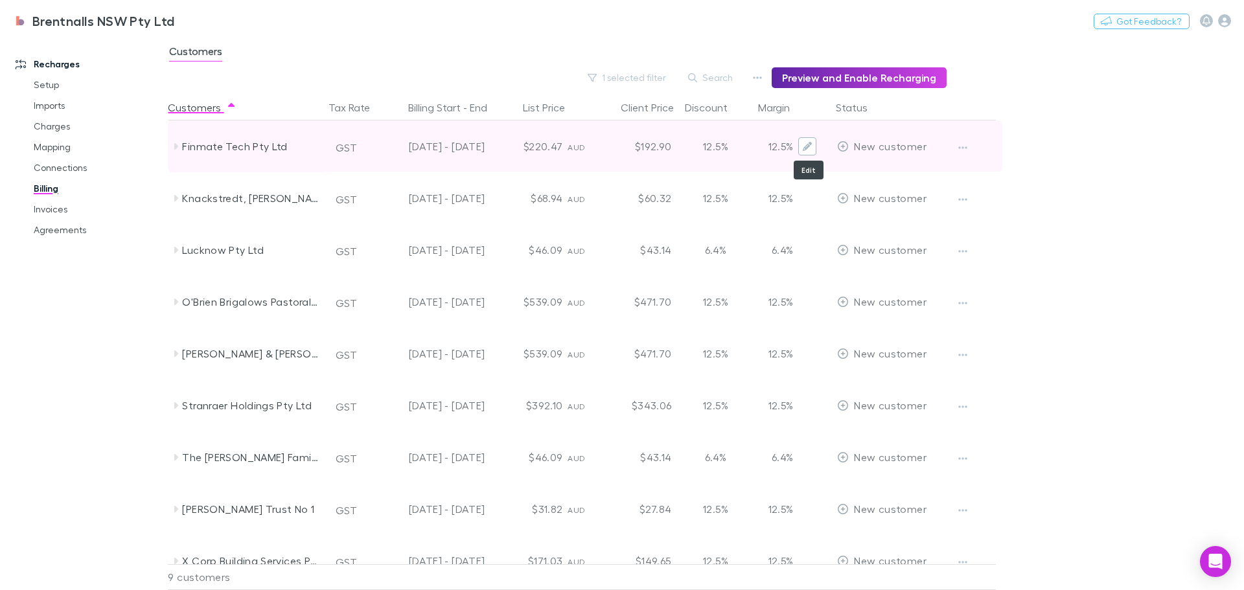
click at [801, 143] on button "Edit" at bounding box center [807, 146] width 18 height 18
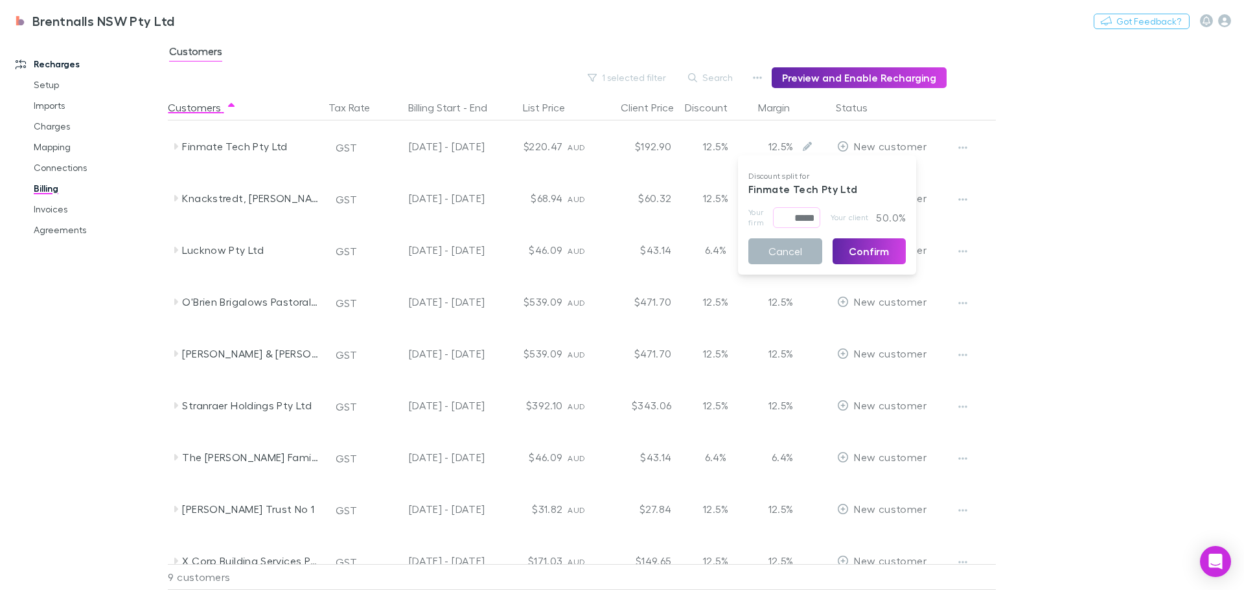
click at [763, 250] on button "Cancel" at bounding box center [785, 251] width 74 height 26
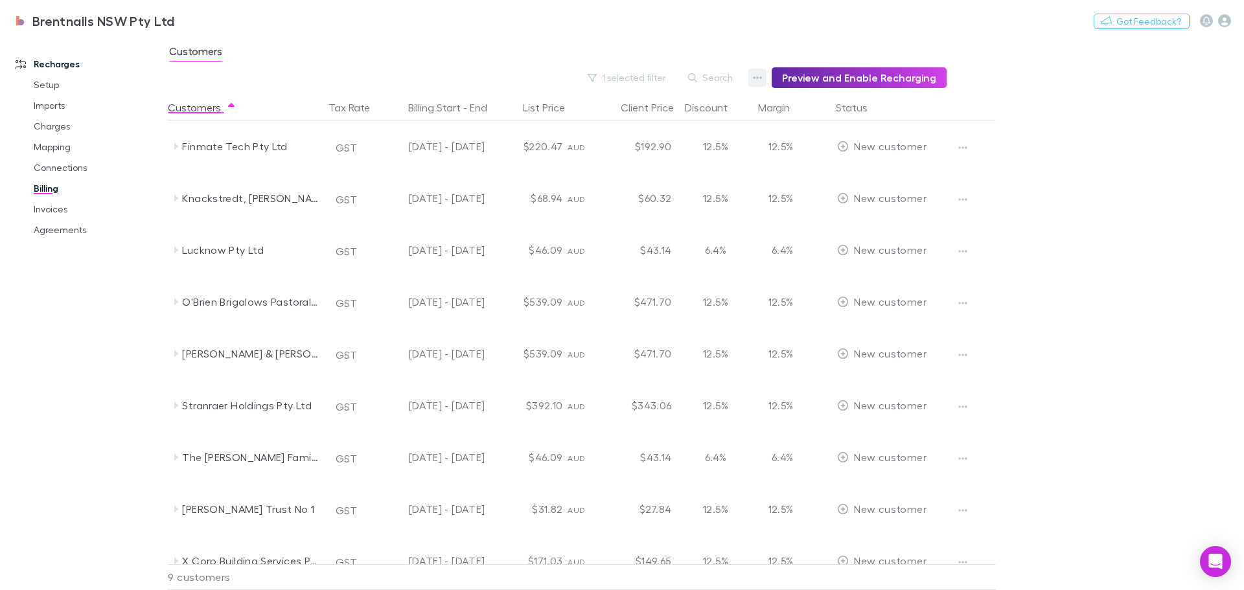
click at [759, 71] on button "button" at bounding box center [757, 78] width 18 height 18
click at [1100, 124] on div at bounding box center [622, 295] width 1244 height 590
click at [65, 223] on link "Agreements" at bounding box center [98, 230] width 154 height 21
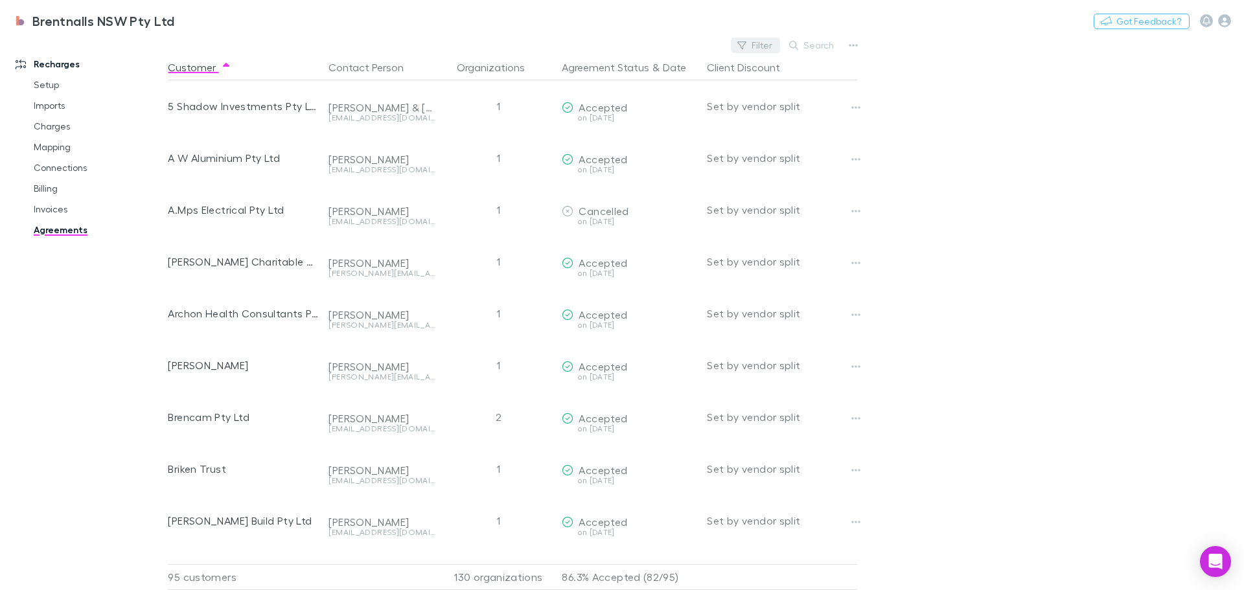
click at [759, 39] on button "Filter" at bounding box center [755, 46] width 49 height 16
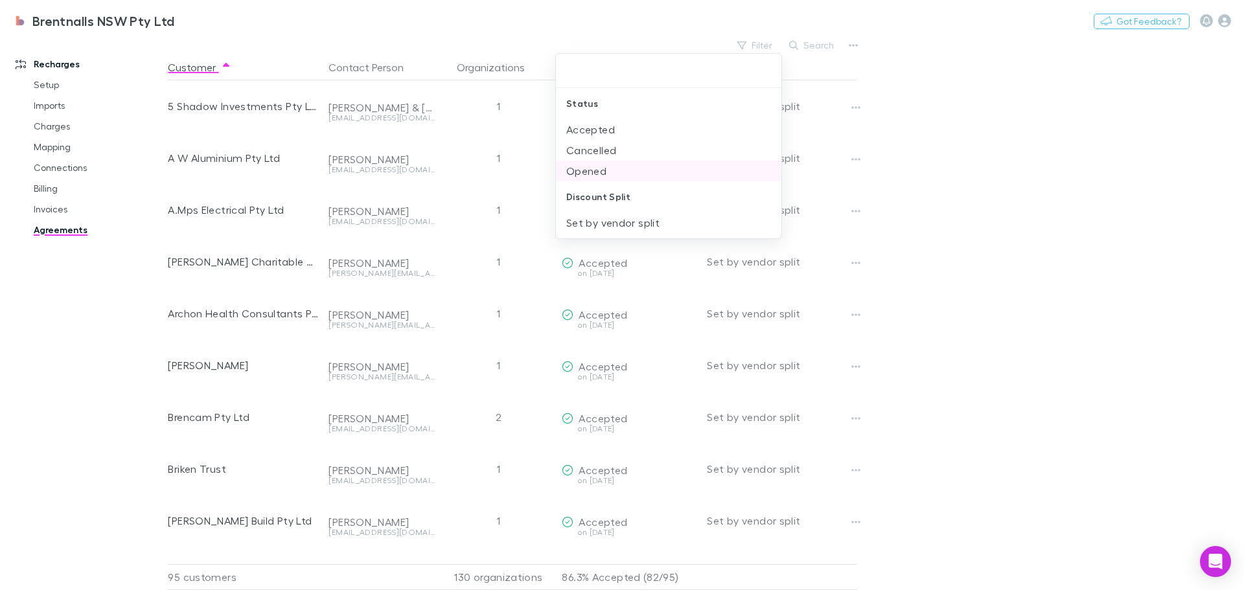
click at [586, 169] on li "Opened" at bounding box center [668, 171] width 225 height 21
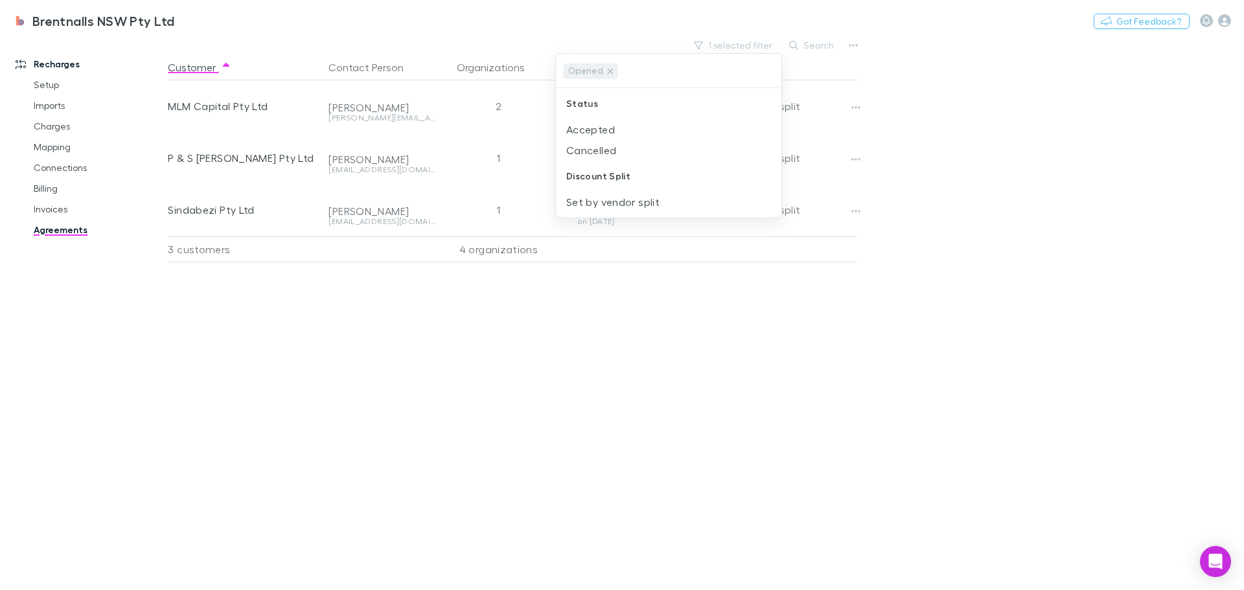
click at [535, 370] on div at bounding box center [622, 295] width 1244 height 590
click at [46, 181] on link "Billing" at bounding box center [98, 188] width 154 height 21
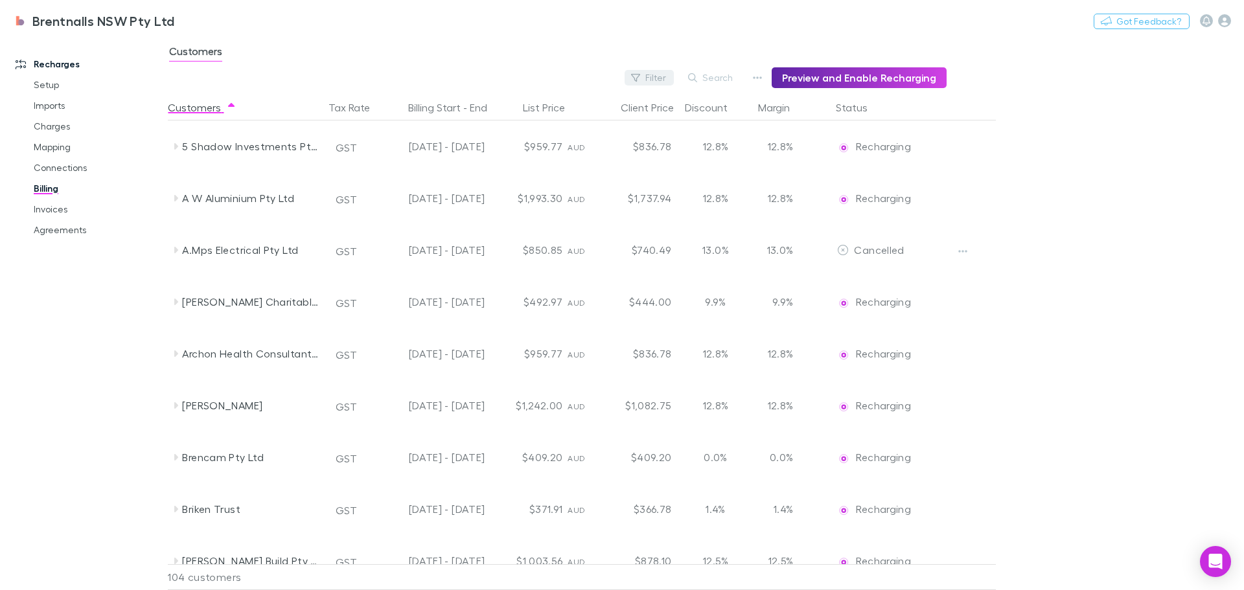
click at [660, 75] on button "Filter" at bounding box center [648, 78] width 49 height 16
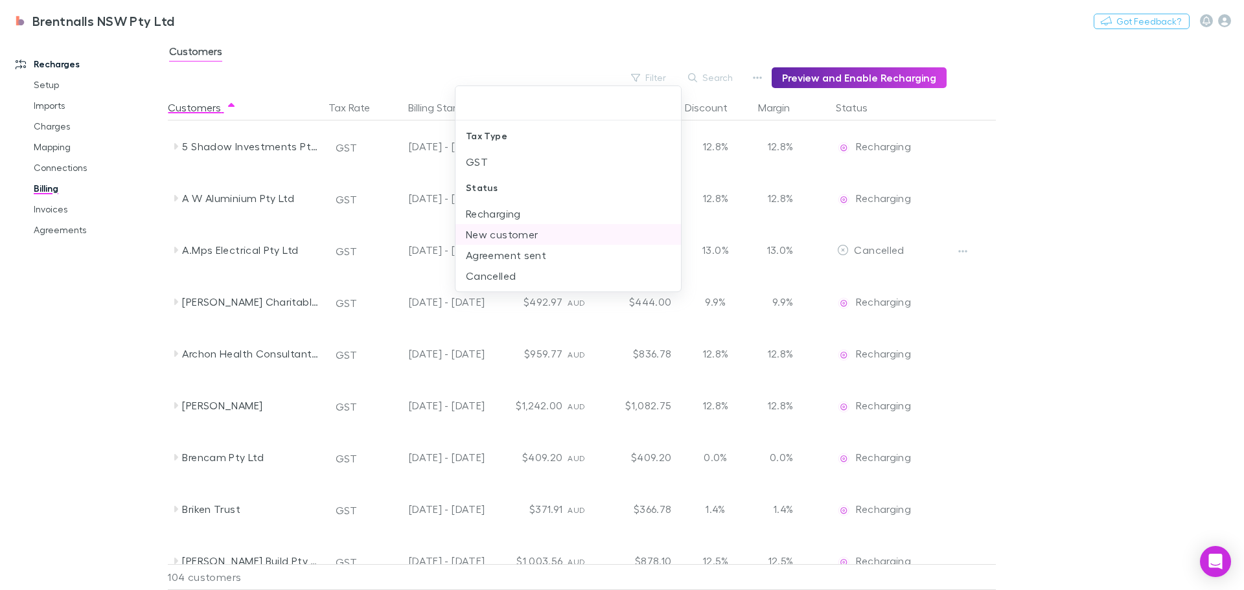
click at [513, 235] on li "New customer" at bounding box center [567, 234] width 225 height 21
